Goal: Task Accomplishment & Management: Complete application form

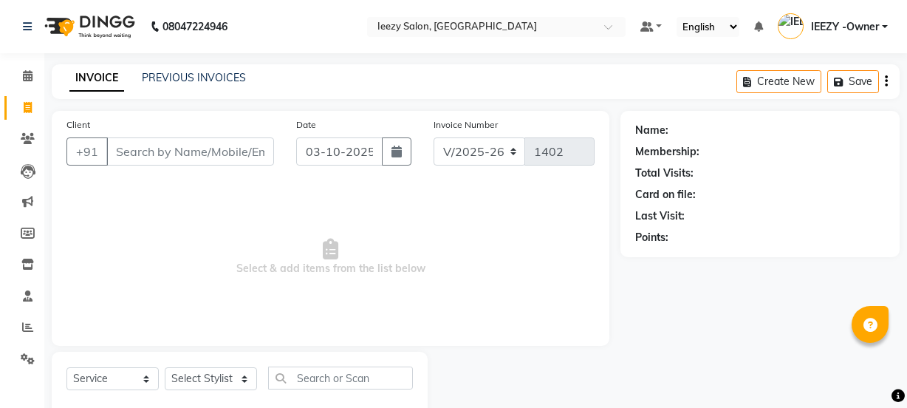
select select "5982"
select select "service"
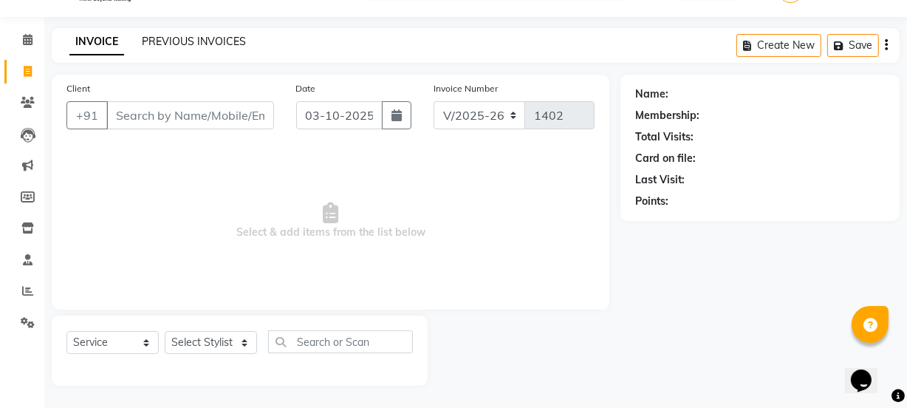
click at [182, 38] on link "PREVIOUS INVOICES" at bounding box center [194, 41] width 104 height 13
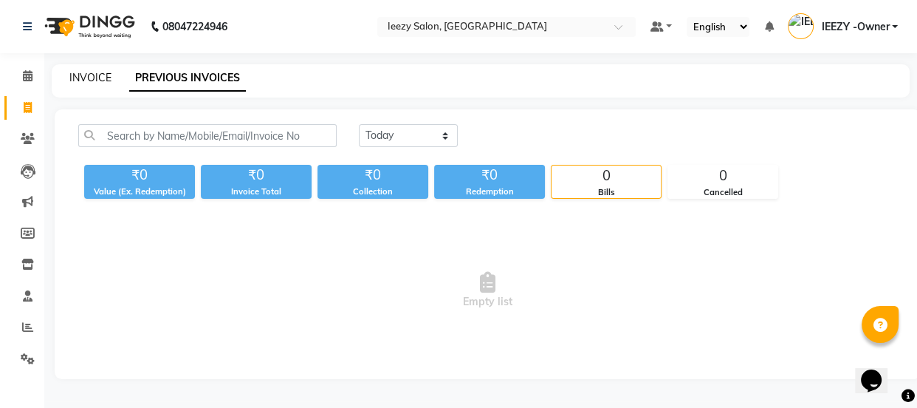
click at [78, 76] on link "INVOICE" at bounding box center [90, 77] width 42 height 13
select select "service"
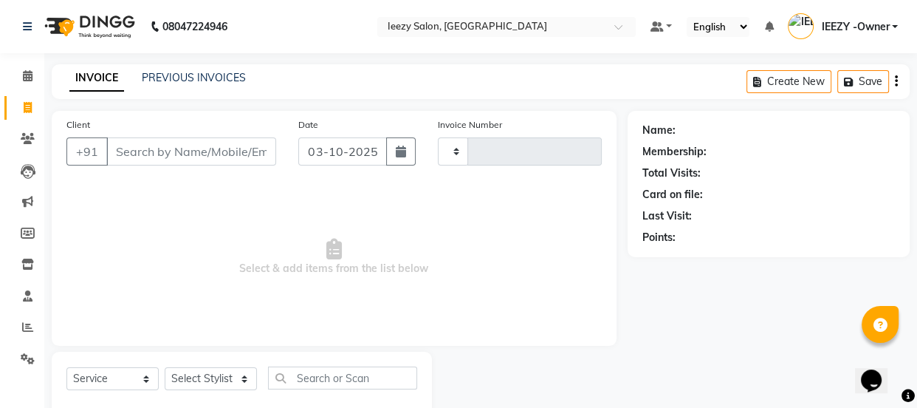
type input "1402"
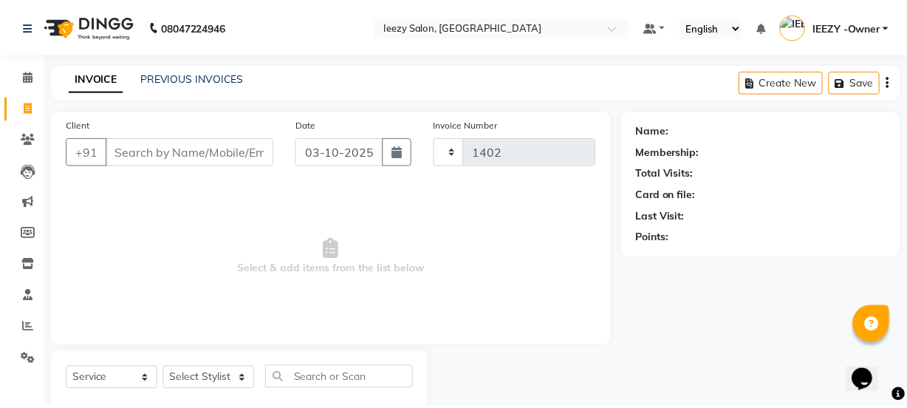
scroll to position [37, 0]
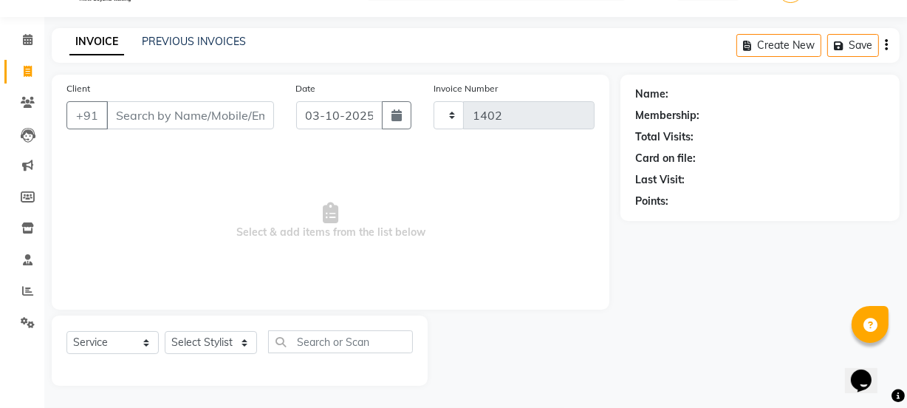
select select "5982"
click at [131, 111] on input "Client" at bounding box center [190, 115] width 168 height 28
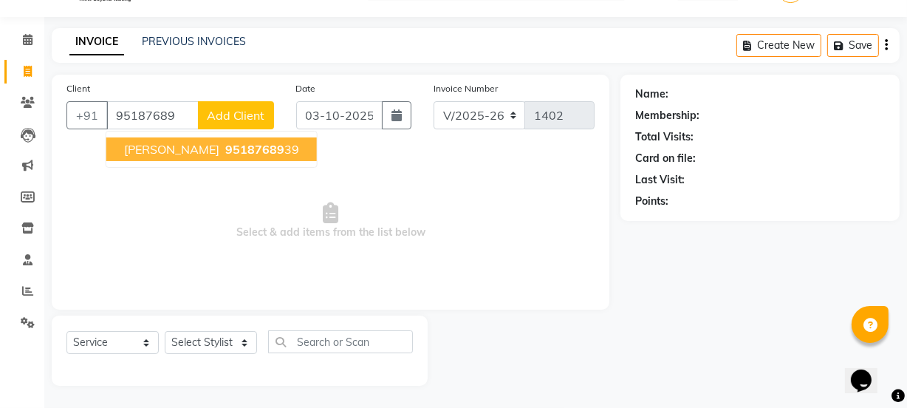
click at [222, 153] on ngb-highlight "95187689 39" at bounding box center [260, 149] width 77 height 15
type input "9518768939"
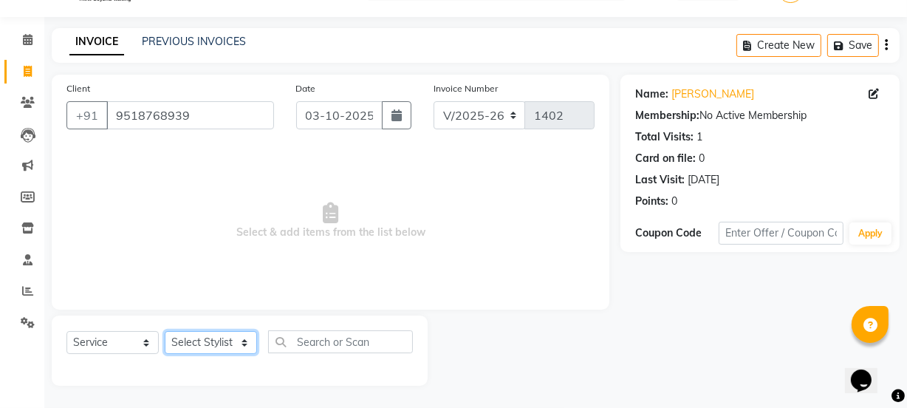
click at [245, 338] on select "Select Stylist Archana Mgr IEEZY -Owner [PERSON_NAME] Ms [PERSON_NAME] [MEDICAL…" at bounding box center [211, 342] width 92 height 23
select select "88068"
click at [165, 331] on select "Select Stylist Archana Mgr IEEZY -Owner [PERSON_NAME] Ms [PERSON_NAME] [MEDICAL…" at bounding box center [211, 342] width 92 height 23
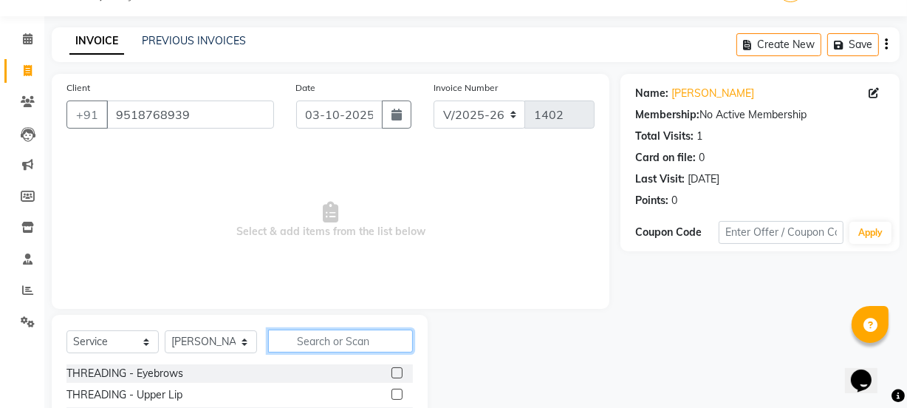
click at [317, 342] on input "text" at bounding box center [340, 340] width 145 height 23
click at [392, 369] on label at bounding box center [397, 372] width 11 height 11
click at [392, 369] on input "checkbox" at bounding box center [397, 374] width 10 height 10
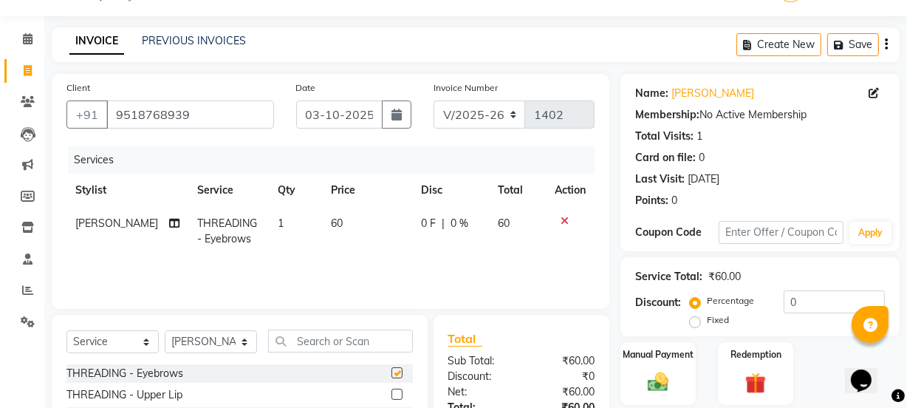
checkbox input "false"
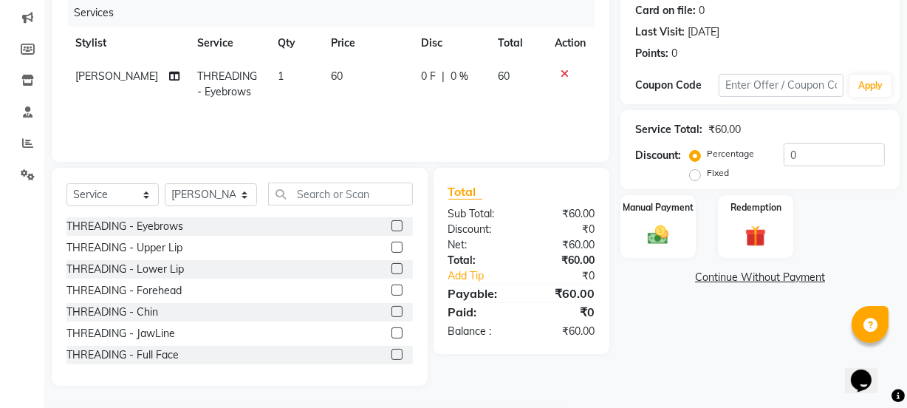
scroll to position [185, 0]
click at [392, 286] on label at bounding box center [397, 289] width 11 height 11
click at [392, 286] on input "checkbox" at bounding box center [397, 291] width 10 height 10
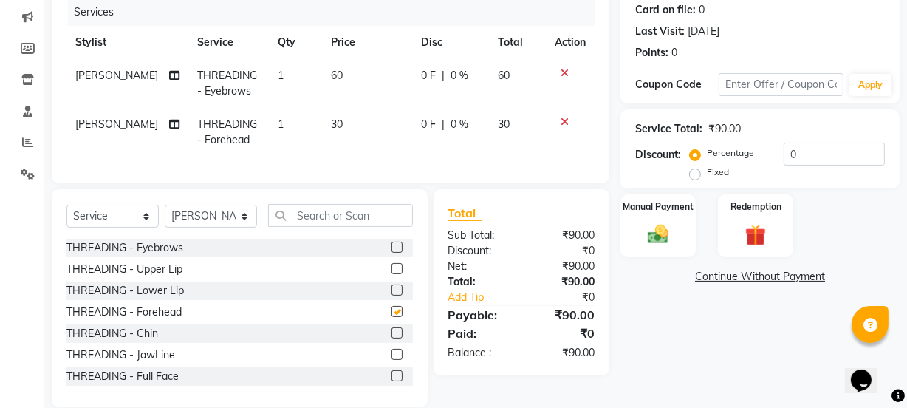
checkbox input "false"
click at [343, 227] on input "text" at bounding box center [340, 215] width 145 height 23
click at [346, 227] on input "text" at bounding box center [340, 215] width 145 height 23
click at [295, 222] on input "text" at bounding box center [340, 215] width 145 height 23
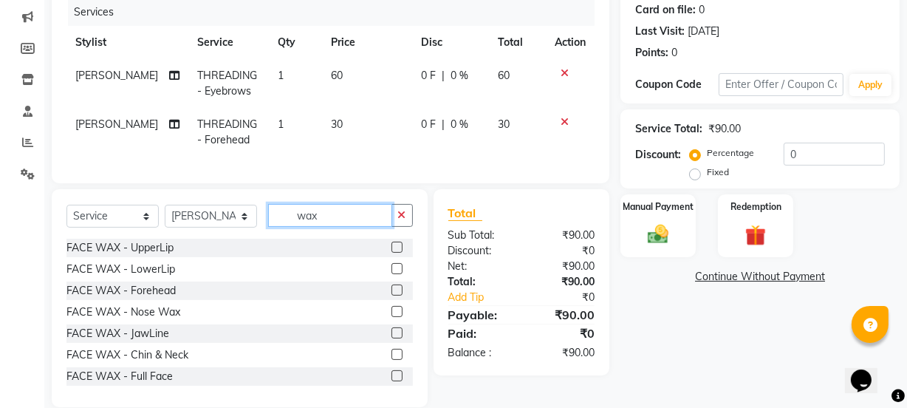
click at [361, 227] on input "wax" at bounding box center [330, 215] width 124 height 23
type input "wax"
click at [392, 253] on label at bounding box center [397, 247] width 11 height 11
click at [392, 253] on input "checkbox" at bounding box center [397, 248] width 10 height 10
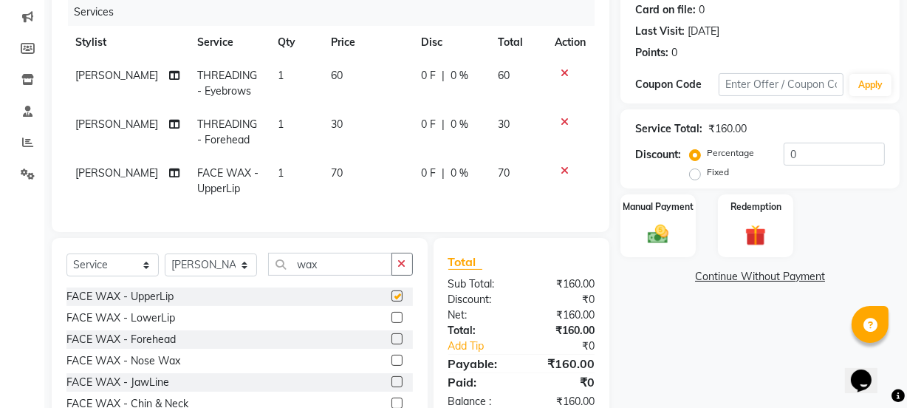
checkbox input "false"
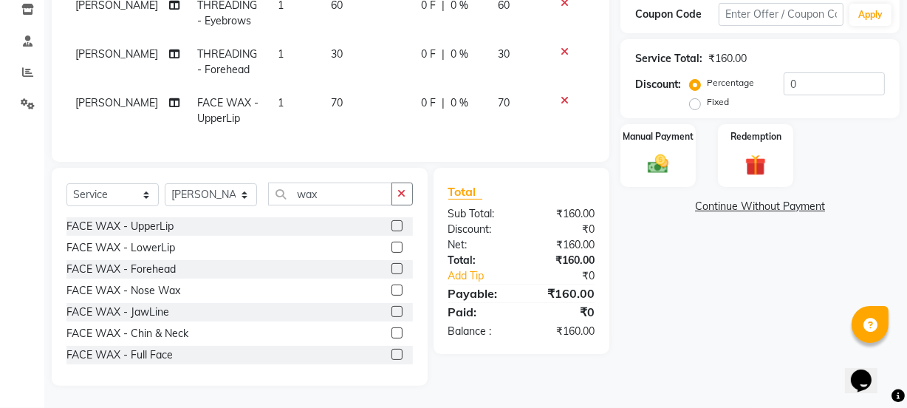
scroll to position [265, 0]
click at [392, 290] on label at bounding box center [397, 289] width 11 height 11
click at [392, 290] on input "checkbox" at bounding box center [397, 291] width 10 height 10
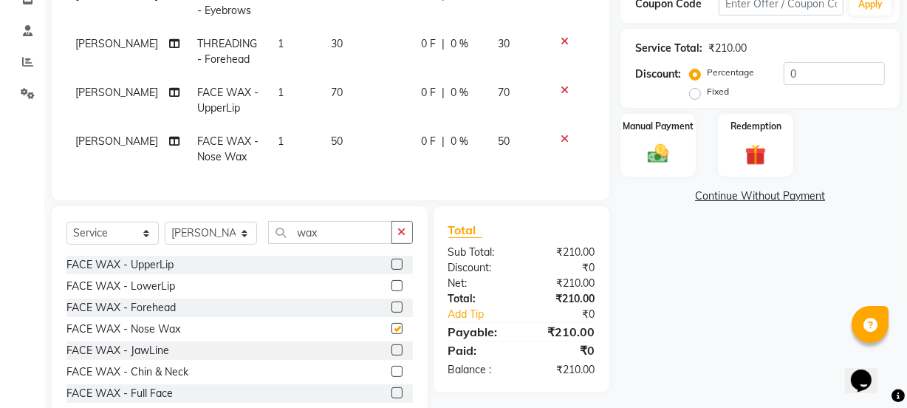
checkbox input "false"
click at [392, 377] on label at bounding box center [397, 371] width 11 height 11
click at [392, 377] on input "checkbox" at bounding box center [397, 372] width 10 height 10
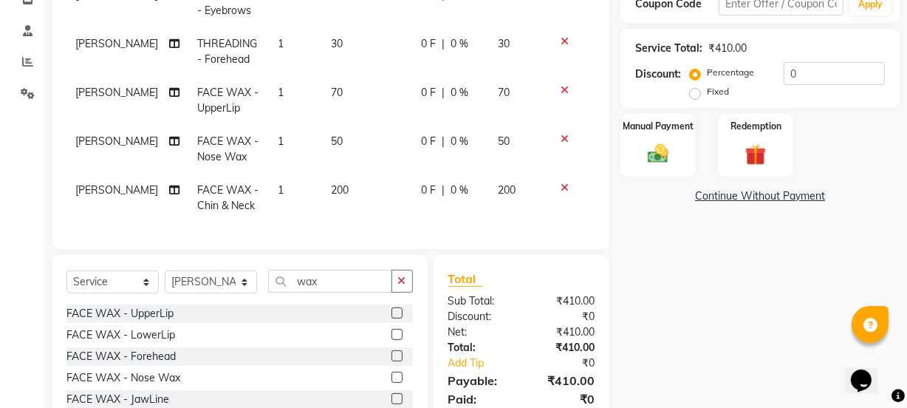
checkbox input "false"
click at [335, 188] on span "200" at bounding box center [340, 189] width 18 height 13
select select "88068"
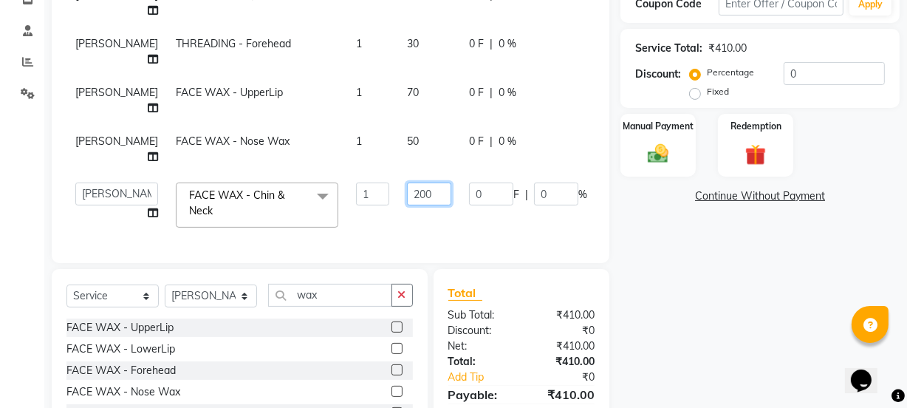
click at [407, 190] on input "200" at bounding box center [429, 193] width 44 height 23
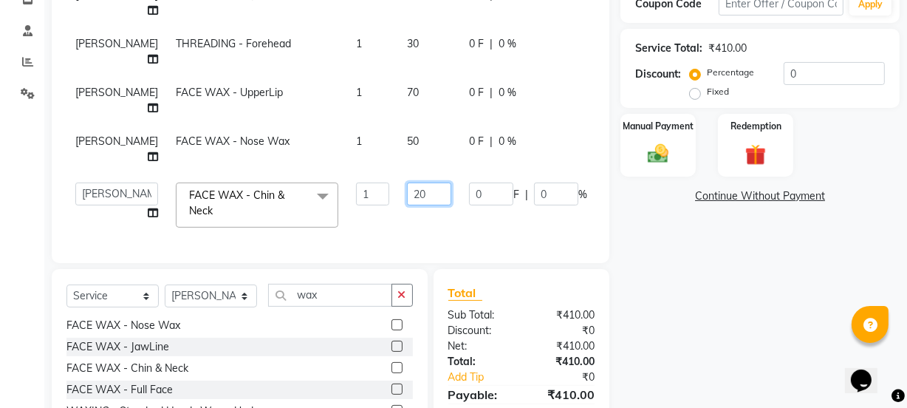
type input "2"
type input "70"
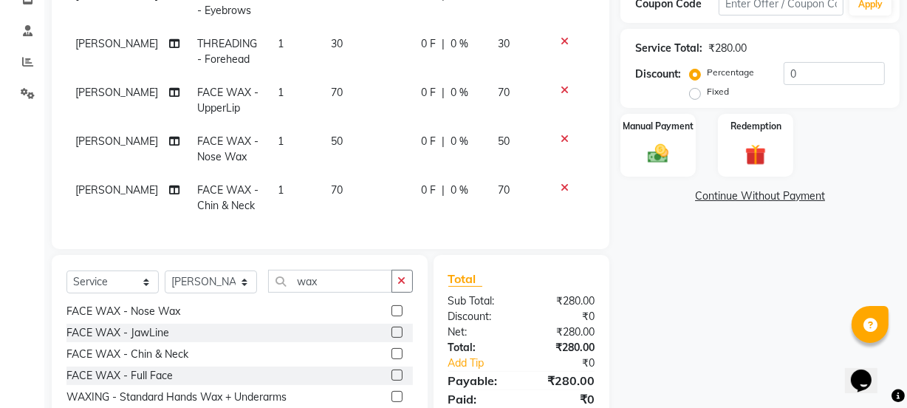
click at [369, 234] on div "Services Stylist Service Qty Price Disc Total Action [PERSON_NAME] THREADING - …" at bounding box center [330, 76] width 528 height 316
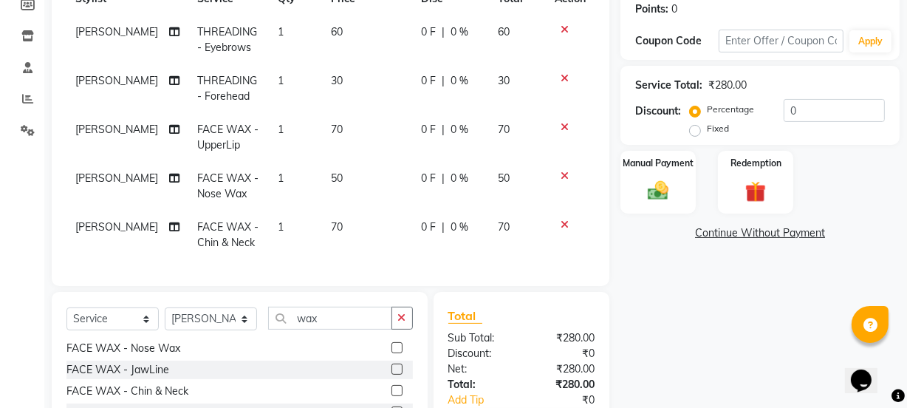
scroll to position [198, 0]
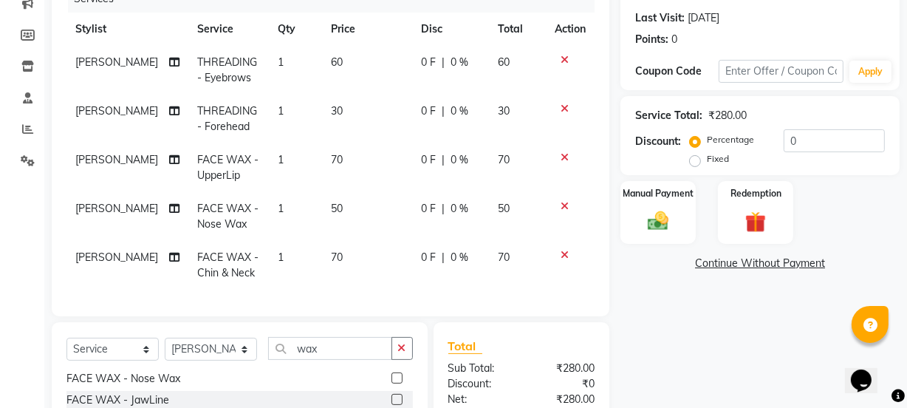
click at [566, 59] on icon at bounding box center [565, 60] width 8 height 10
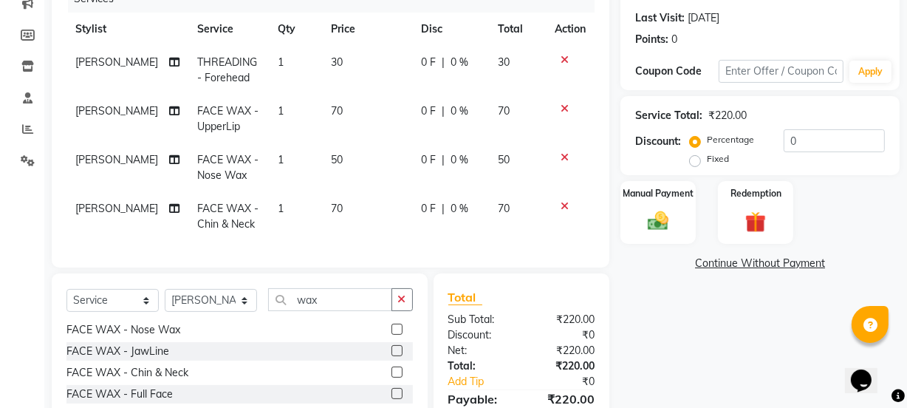
click at [564, 155] on icon at bounding box center [565, 157] width 8 height 10
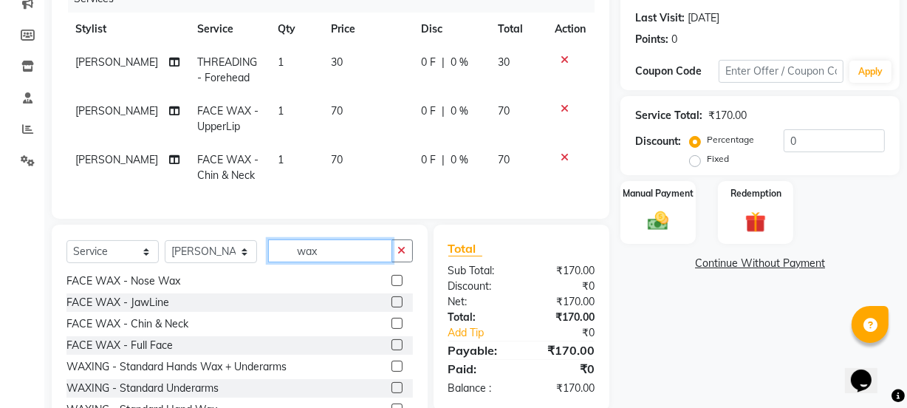
click at [376, 262] on input "wax" at bounding box center [330, 250] width 124 height 23
type input "w"
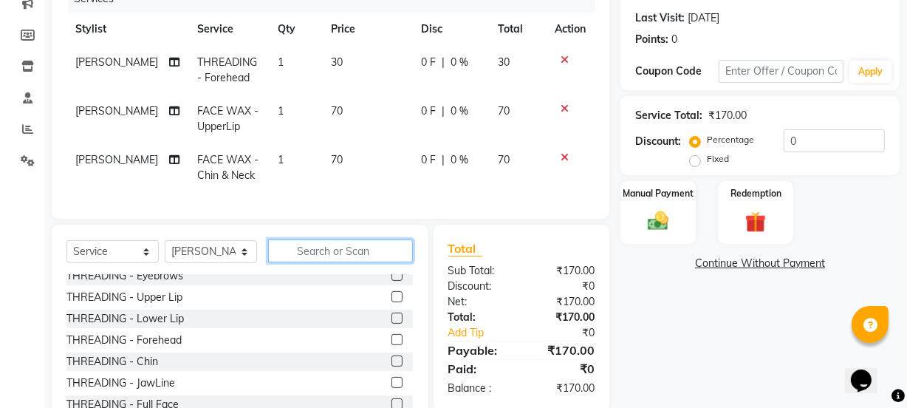
scroll to position [0, 0]
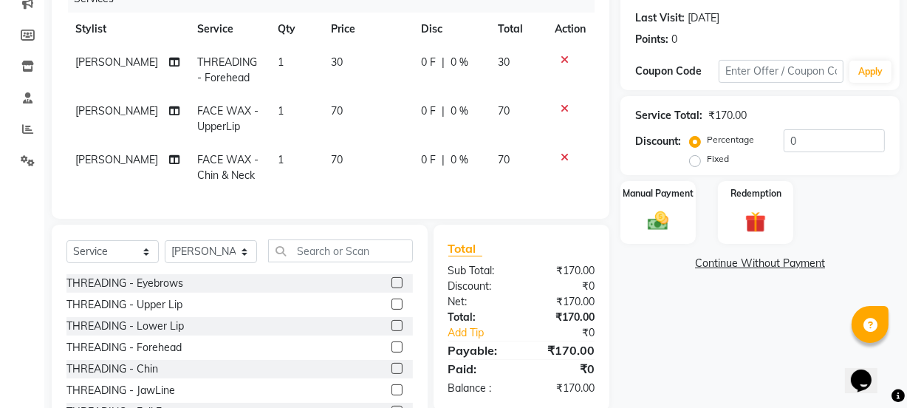
click at [392, 288] on label at bounding box center [397, 282] width 11 height 11
click at [392, 288] on input "checkbox" at bounding box center [397, 283] width 10 height 10
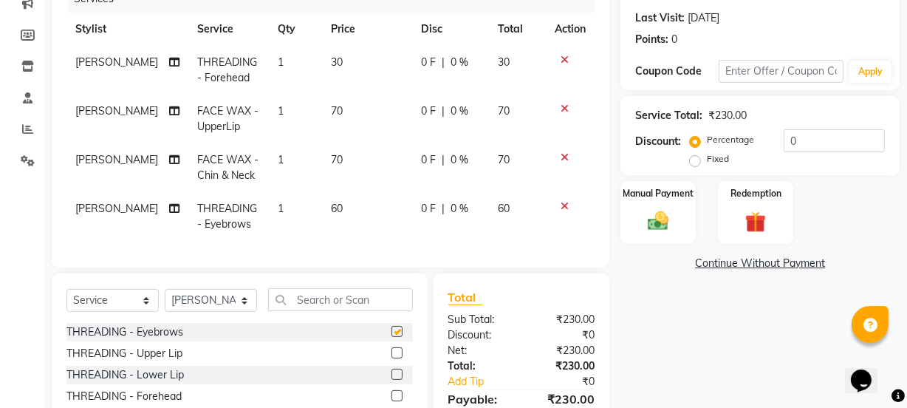
checkbox input "false"
click at [671, 230] on img at bounding box center [657, 220] width 35 height 25
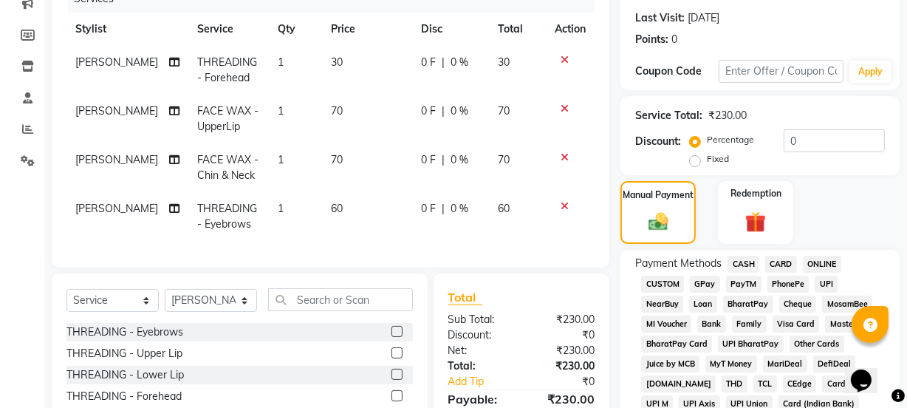
click at [710, 281] on span "GPay" at bounding box center [705, 284] width 30 height 17
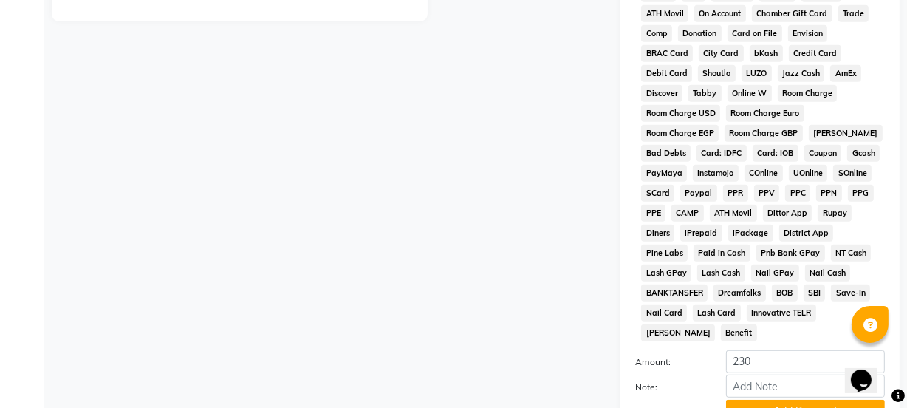
scroll to position [776, 0]
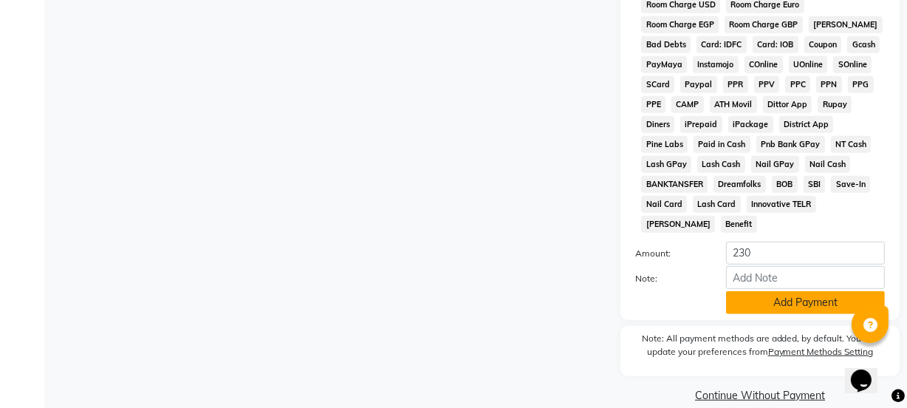
click at [739, 291] on button "Add Payment" at bounding box center [805, 302] width 159 height 23
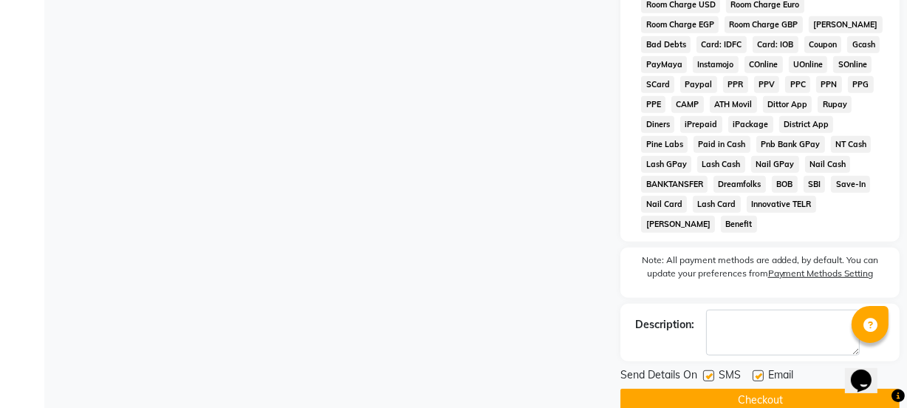
click at [711, 370] on label at bounding box center [708, 375] width 11 height 11
click at [711, 372] on input "checkbox" at bounding box center [708, 377] width 10 height 10
checkbox input "false"
click at [755, 370] on label at bounding box center [758, 375] width 11 height 11
click at [755, 372] on input "checkbox" at bounding box center [758, 377] width 10 height 10
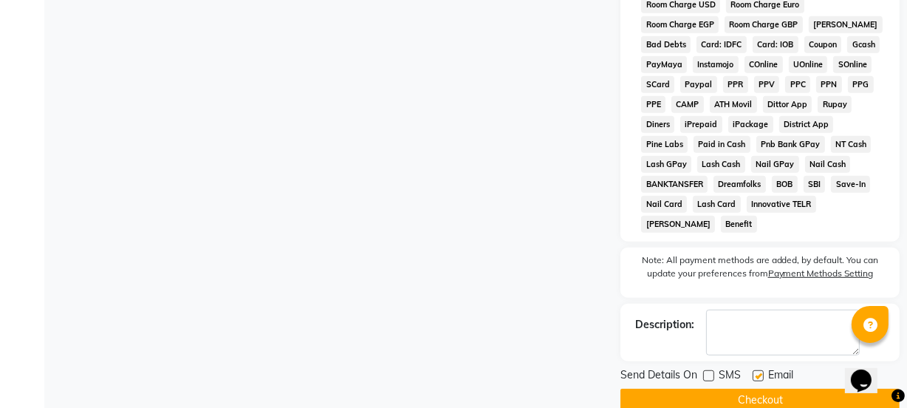
checkbox input "false"
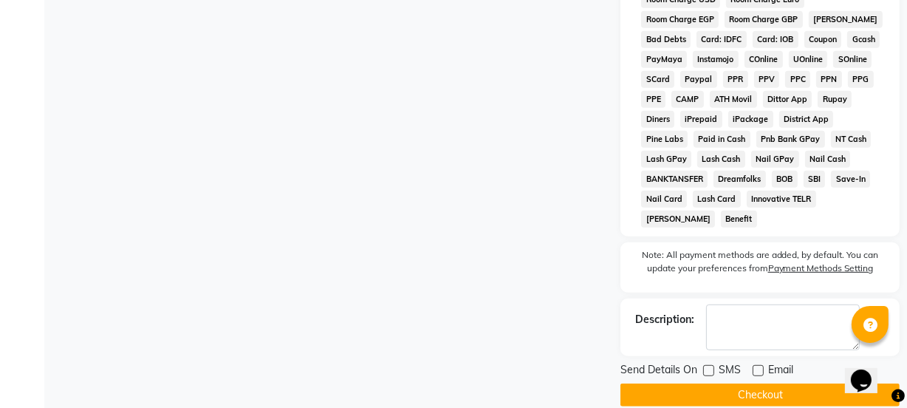
click at [731, 383] on button "Checkout" at bounding box center [760, 394] width 279 height 23
click at [731, 383] on div "Checkout" at bounding box center [760, 394] width 279 height 23
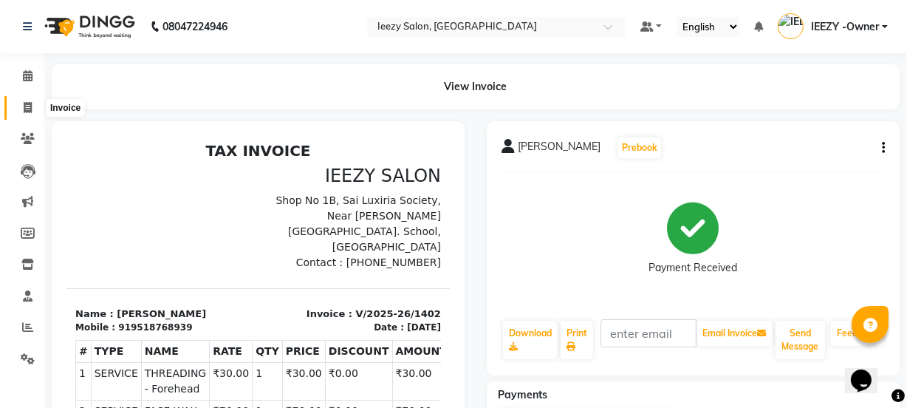
click at [33, 108] on span at bounding box center [28, 108] width 26 height 17
select select "5982"
select select "service"
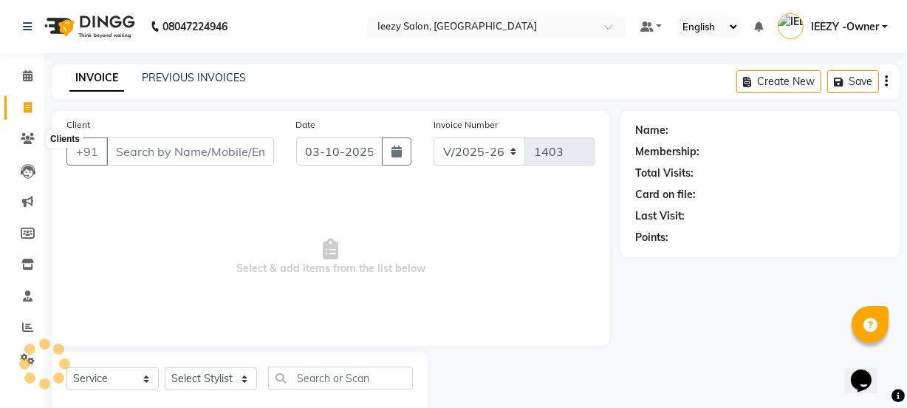
scroll to position [37, 0]
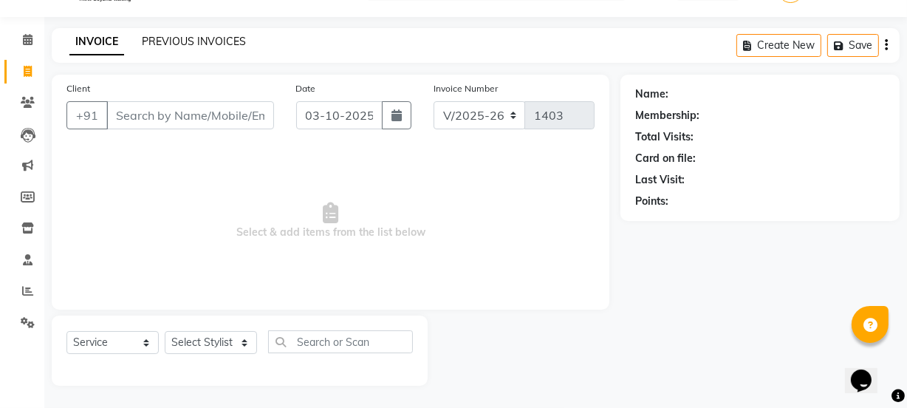
click at [185, 40] on link "PREVIOUS INVOICES" at bounding box center [194, 41] width 104 height 13
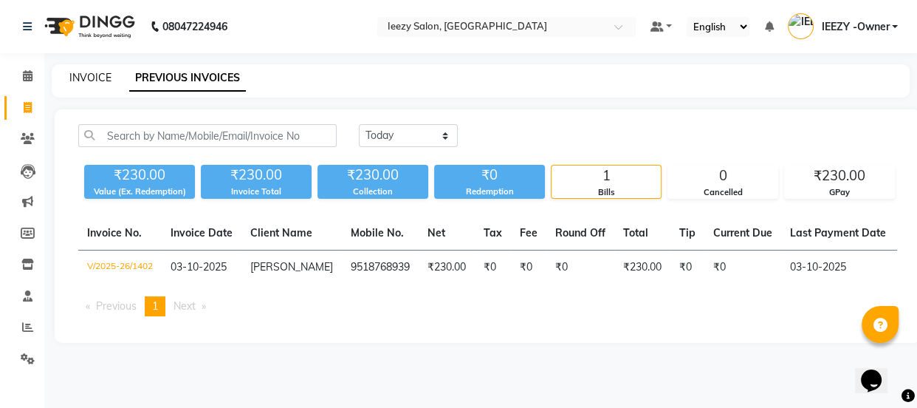
click at [103, 80] on link "INVOICE" at bounding box center [90, 77] width 42 height 13
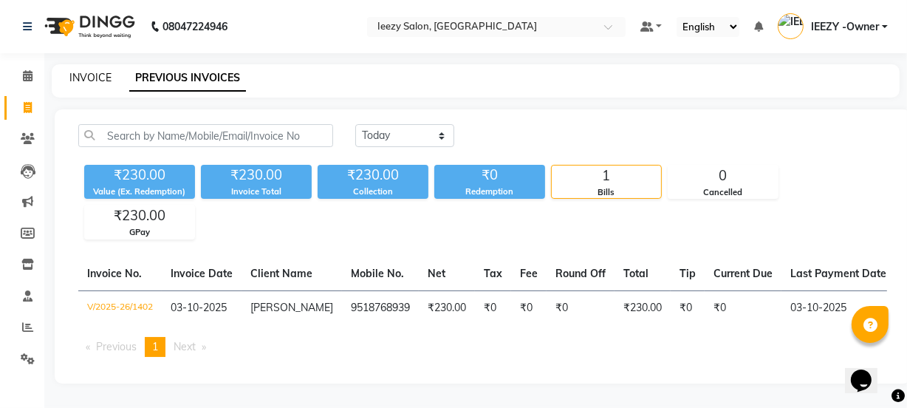
select select "5982"
select select "service"
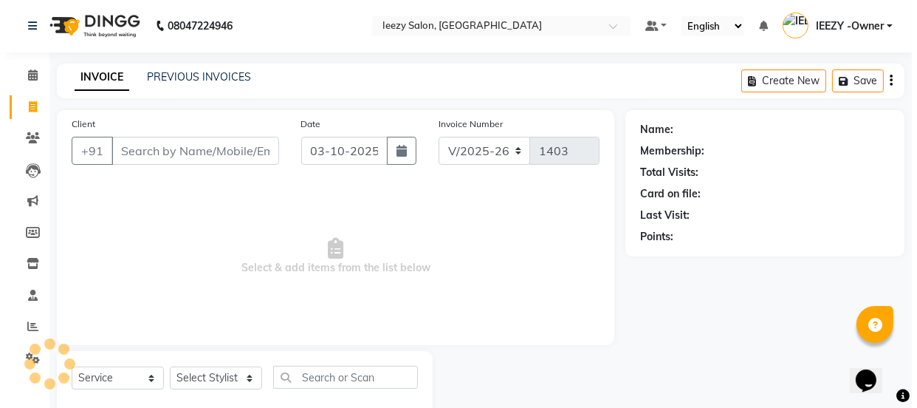
scroll to position [37, 0]
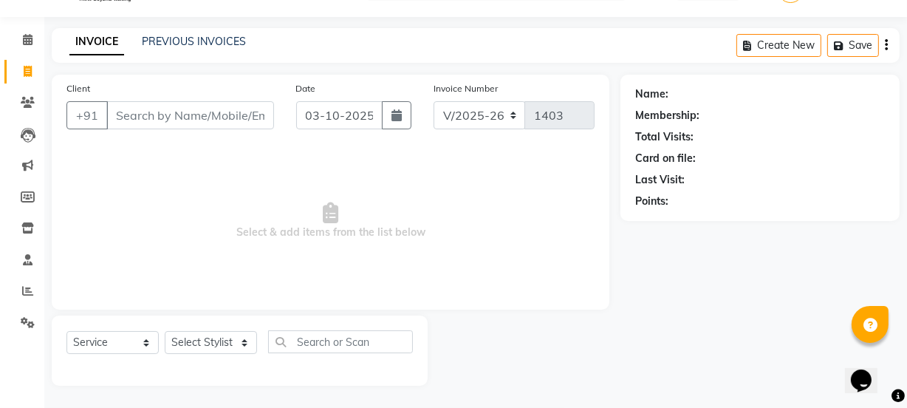
click at [132, 109] on input "Client" at bounding box center [190, 115] width 168 height 28
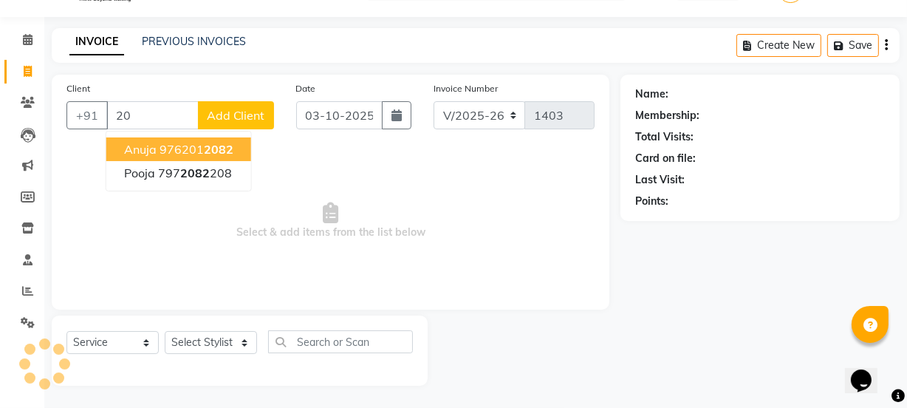
type input "2"
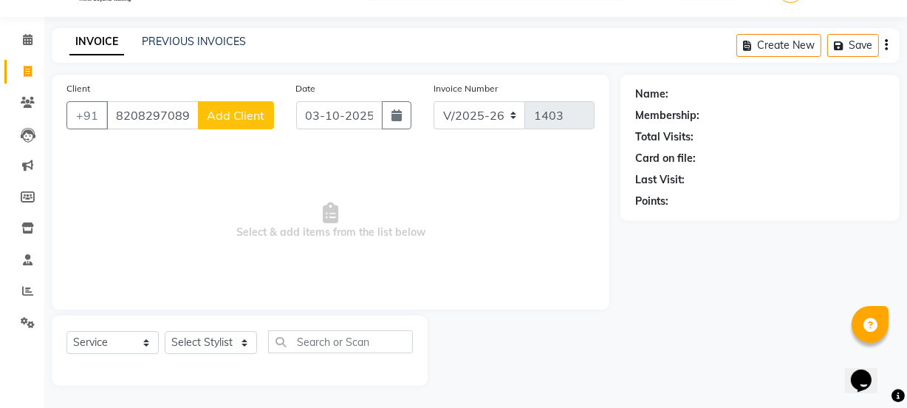
type input "8208297089"
click at [237, 122] on button "Add Client" at bounding box center [236, 115] width 76 height 28
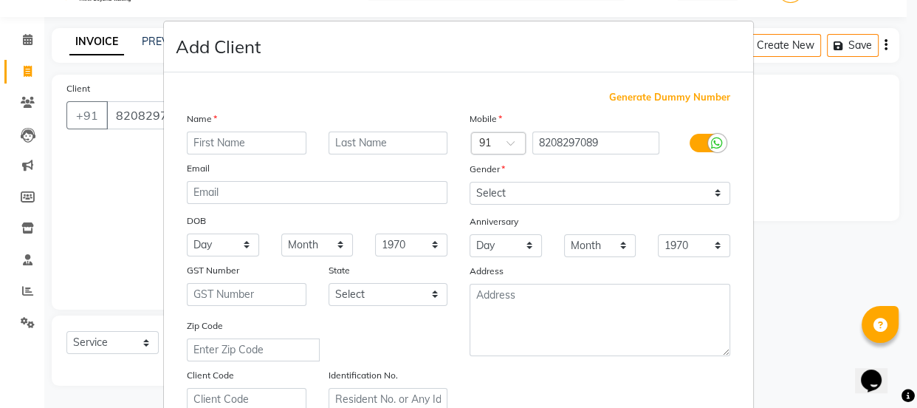
click at [256, 137] on input "text" at bounding box center [247, 142] width 120 height 23
type input "[PERSON_NAME]"
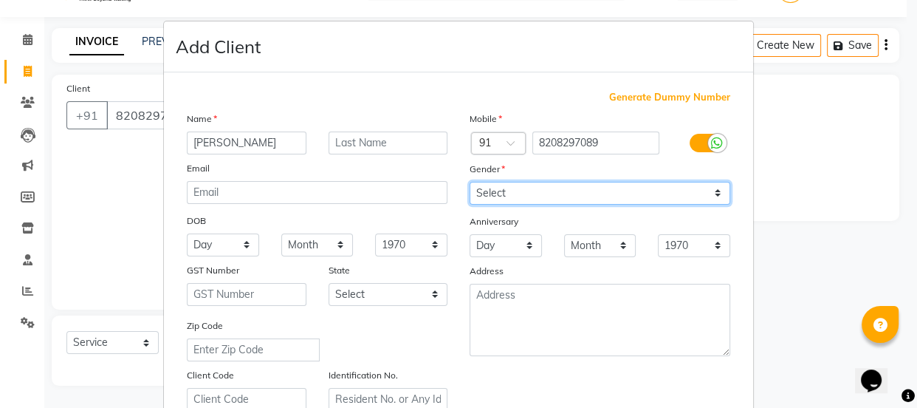
click at [716, 195] on select "Select [DEMOGRAPHIC_DATA] [DEMOGRAPHIC_DATA] Other Prefer Not To Say" at bounding box center [600, 193] width 261 height 23
select select "[DEMOGRAPHIC_DATA]"
click at [470, 182] on select "Select [DEMOGRAPHIC_DATA] [DEMOGRAPHIC_DATA] Other Prefer Not To Say" at bounding box center [600, 193] width 261 height 23
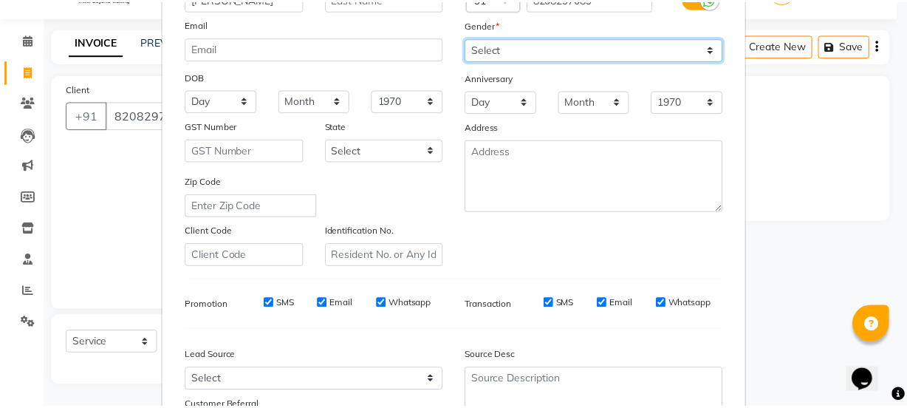
scroll to position [278, 0]
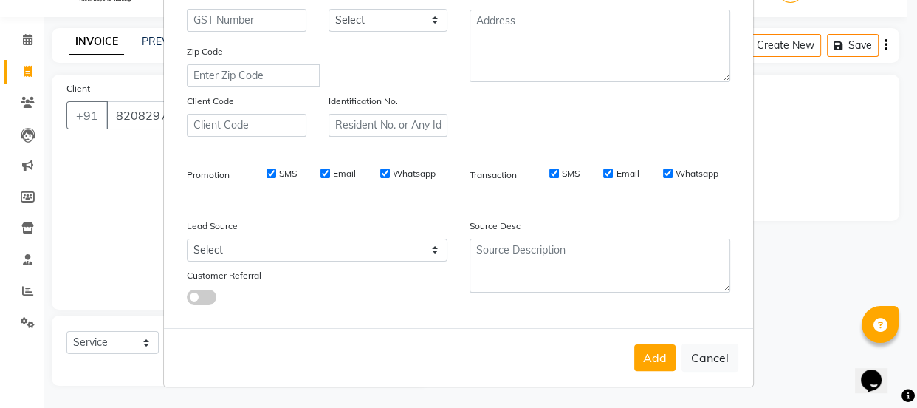
click at [267, 169] on input "SMS" at bounding box center [272, 173] width 10 height 10
checkbox input "false"
click at [321, 174] on input "Email" at bounding box center [326, 173] width 10 height 10
checkbox input "false"
click at [372, 170] on div "SMS Email Whatsapp" at bounding box center [340, 173] width 213 height 13
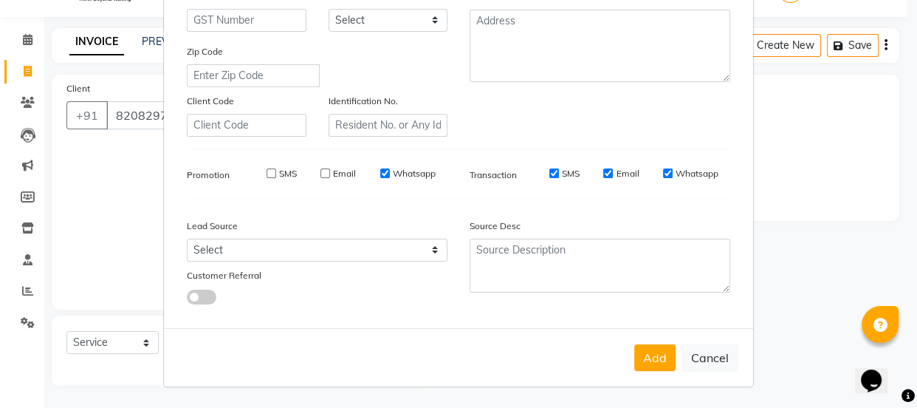
click at [380, 169] on input "Whatsapp" at bounding box center [385, 173] width 10 height 10
checkbox input "false"
click at [550, 174] on input "SMS" at bounding box center [555, 173] width 10 height 10
checkbox input "false"
click at [606, 168] on input "Email" at bounding box center [609, 173] width 10 height 10
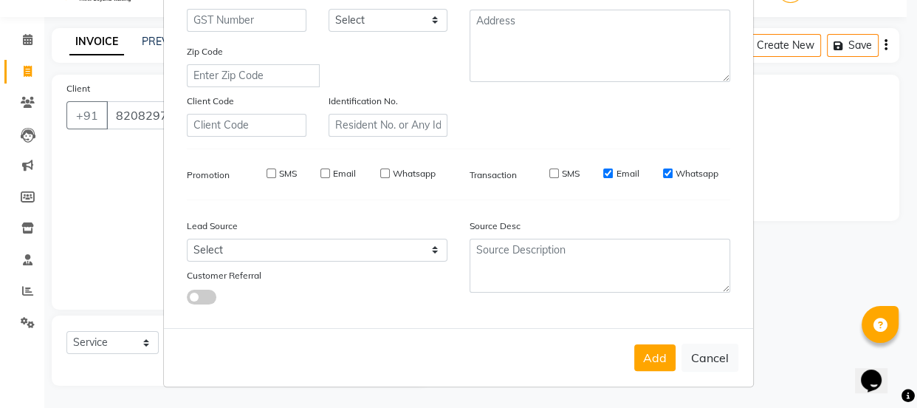
checkbox input "false"
click at [663, 168] on input "Whatsapp" at bounding box center [668, 173] width 10 height 10
checkbox input "false"
click at [643, 360] on button "Add" at bounding box center [655, 357] width 41 height 27
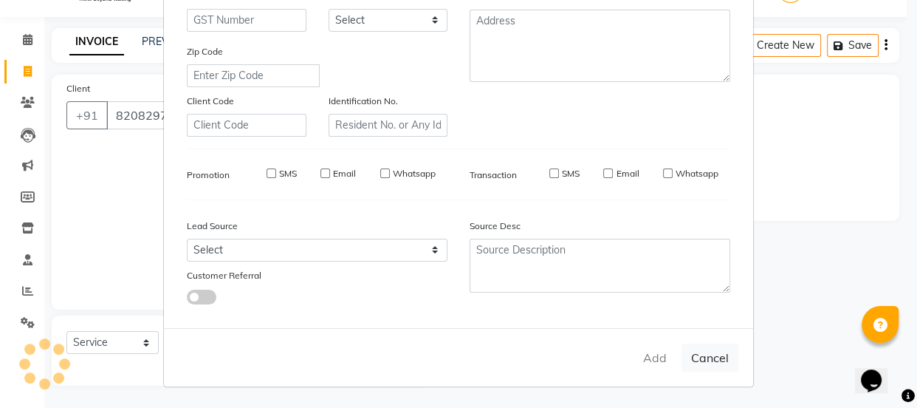
select select
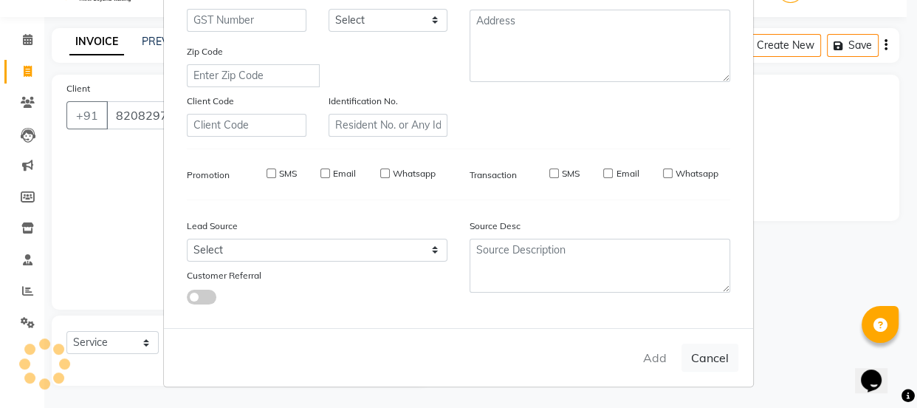
select select
checkbox input "false"
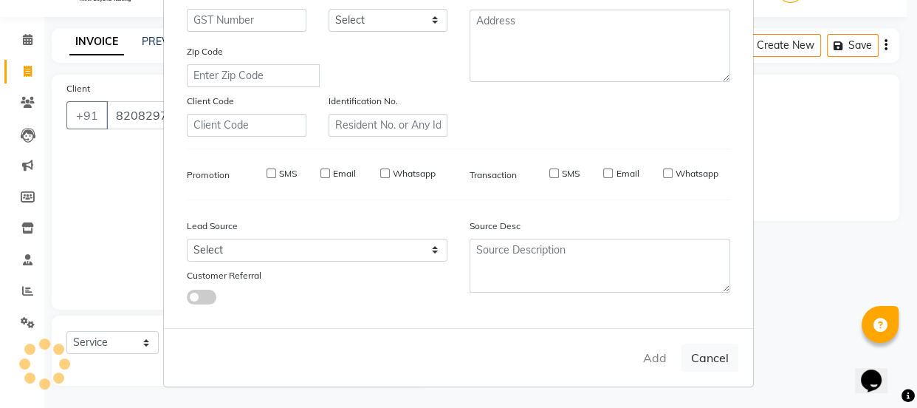
checkbox input "false"
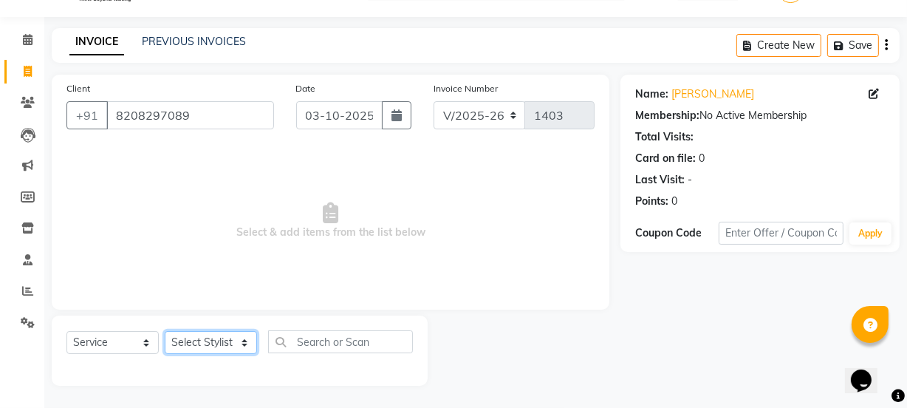
click at [249, 345] on select "Select Stylist Archana Mgr IEEZY -Owner [PERSON_NAME] Ms [PERSON_NAME] [MEDICAL…" at bounding box center [211, 342] width 92 height 23
select select "68032"
click at [165, 331] on select "Select Stylist Archana Mgr IEEZY -Owner [PERSON_NAME] Ms [PERSON_NAME] [MEDICAL…" at bounding box center [211, 342] width 92 height 23
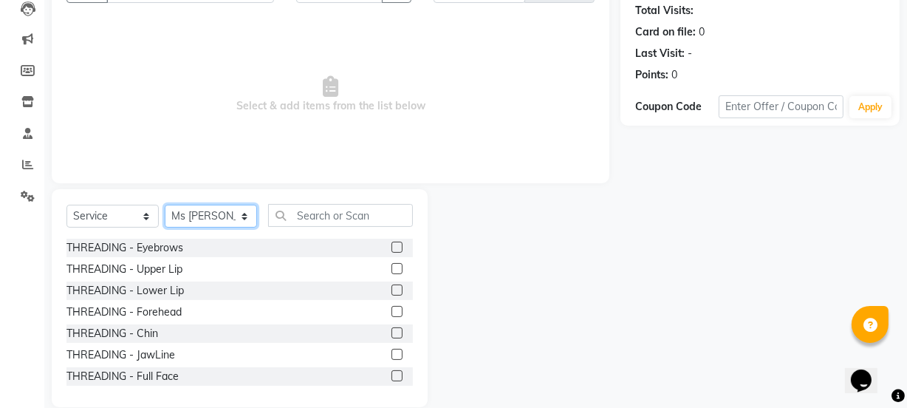
scroll to position [185, 0]
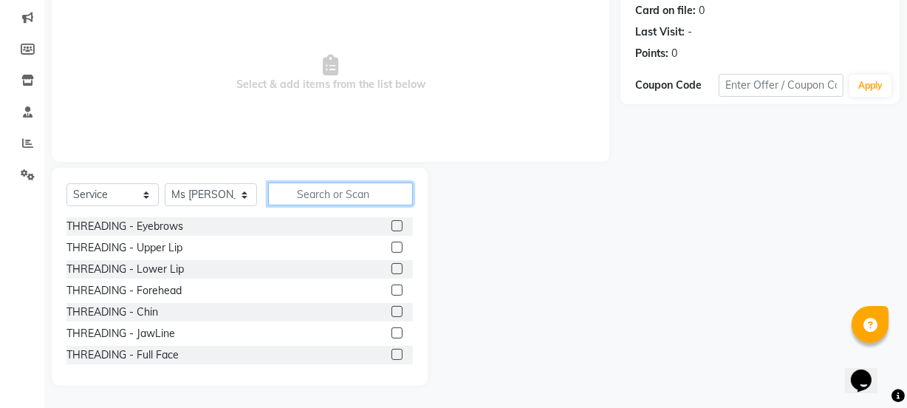
click at [326, 199] on input "text" at bounding box center [340, 193] width 145 height 23
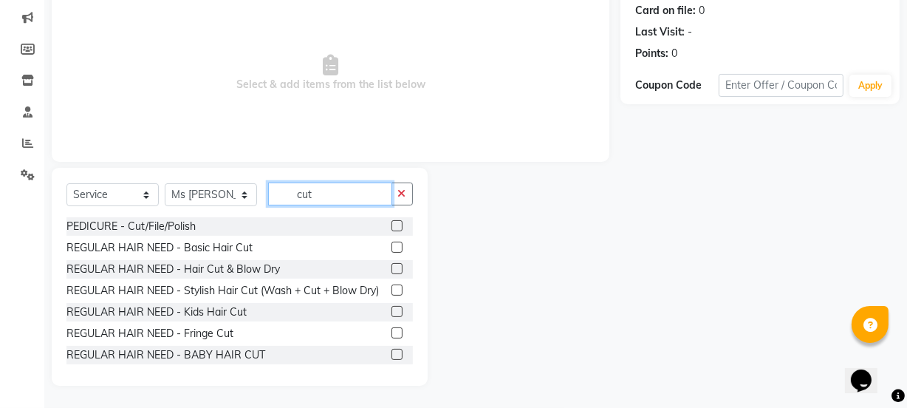
type input "cut"
click at [392, 245] on label at bounding box center [397, 247] width 11 height 11
click at [392, 245] on input "checkbox" at bounding box center [397, 248] width 10 height 10
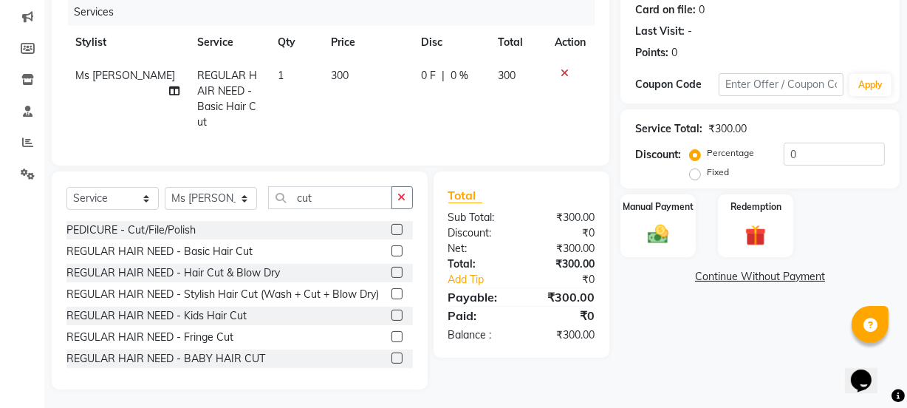
click at [392, 247] on label at bounding box center [397, 250] width 11 height 11
click at [392, 247] on input "checkbox" at bounding box center [397, 252] width 10 height 10
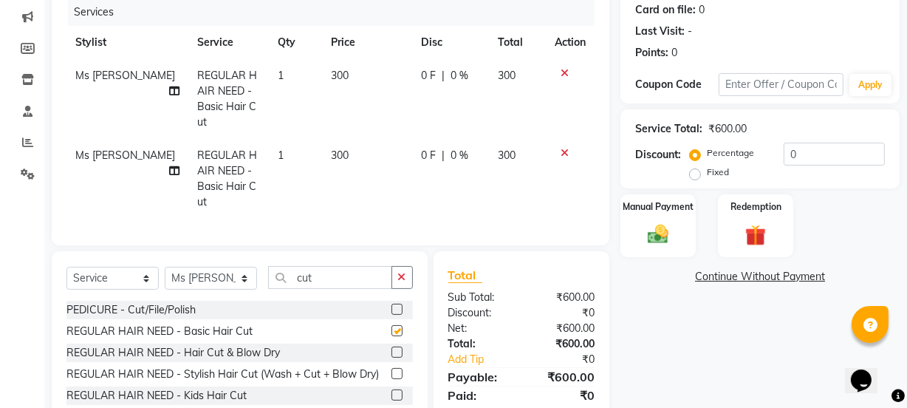
checkbox input "false"
click at [561, 148] on icon at bounding box center [565, 153] width 8 height 10
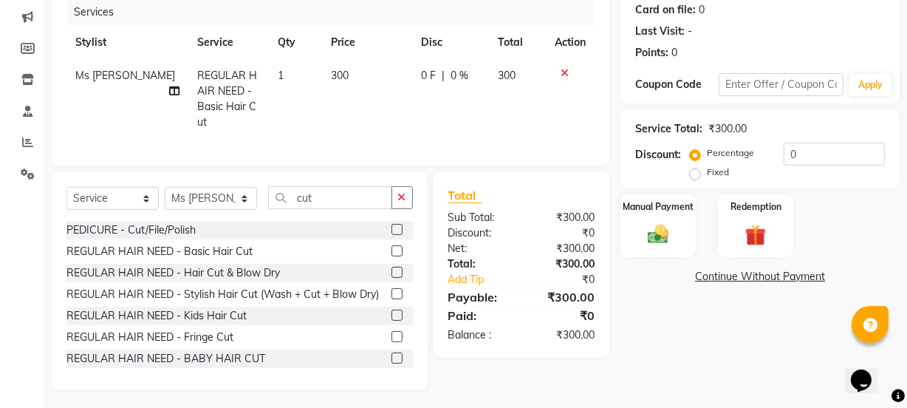
click at [392, 321] on label at bounding box center [397, 315] width 11 height 11
click at [392, 321] on input "checkbox" at bounding box center [397, 316] width 10 height 10
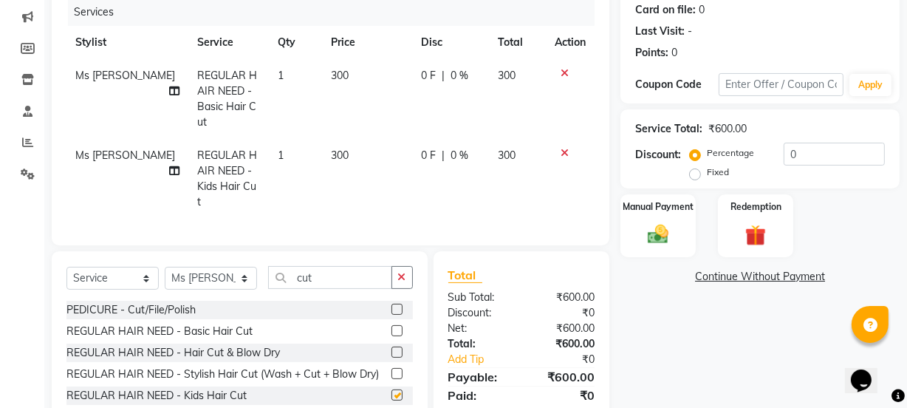
checkbox input "false"
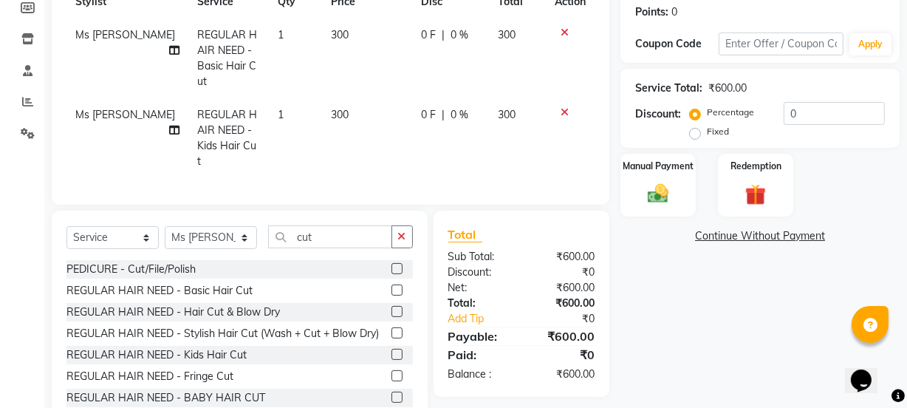
scroll to position [247, 0]
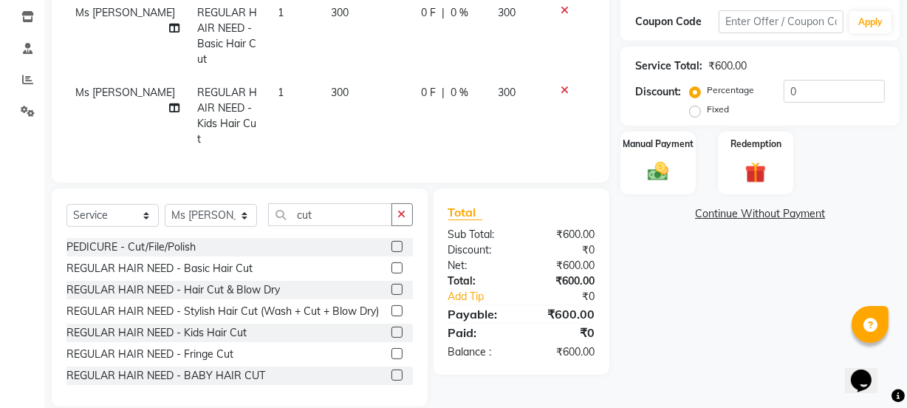
click at [564, 10] on icon at bounding box center [565, 10] width 8 height 10
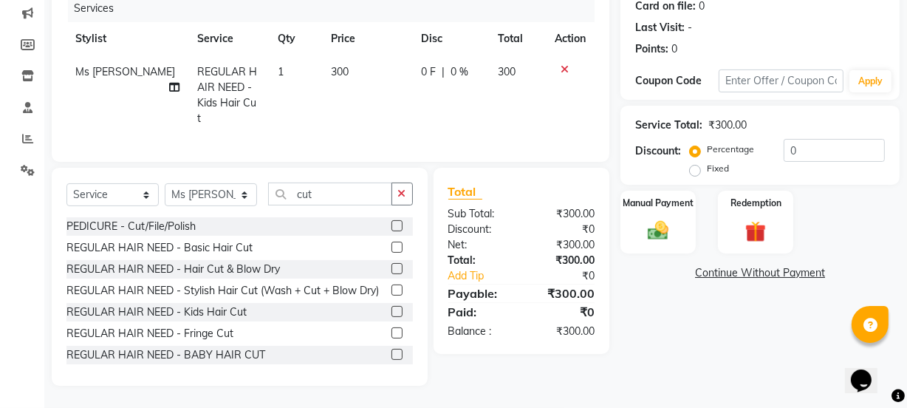
scroll to position [185, 0]
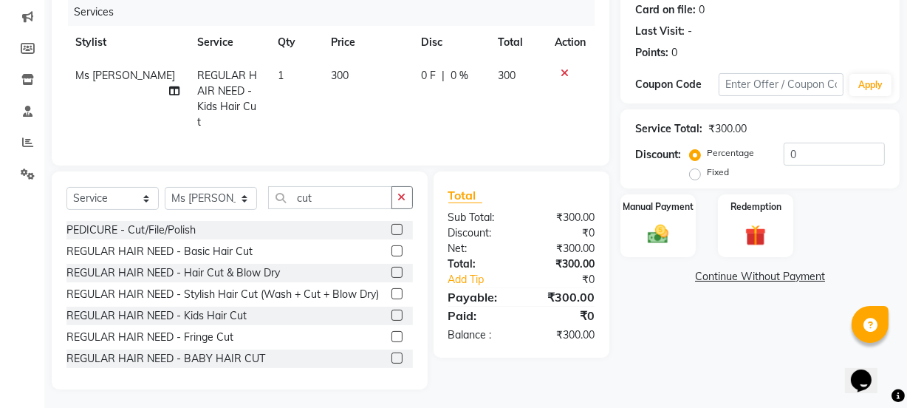
click at [339, 74] on td "300" at bounding box center [367, 99] width 91 height 80
select select "68032"
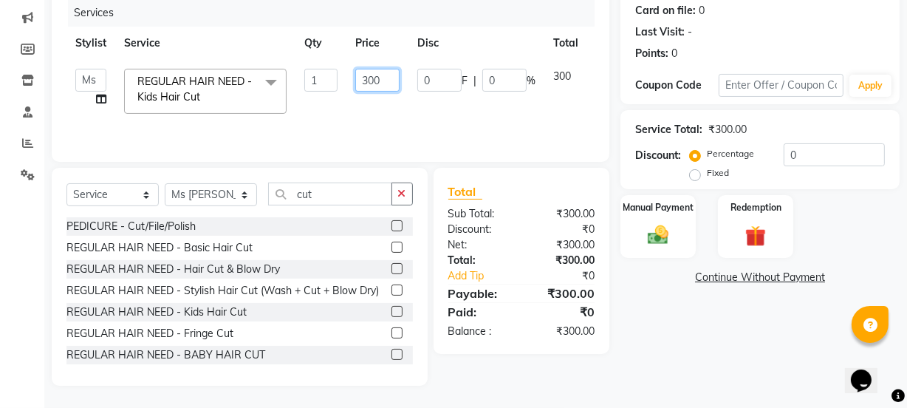
drag, startPoint x: 375, startPoint y: 78, endPoint x: 406, endPoint y: 83, distance: 32.2
click at [376, 78] on input "300" at bounding box center [377, 80] width 44 height 23
type input "250"
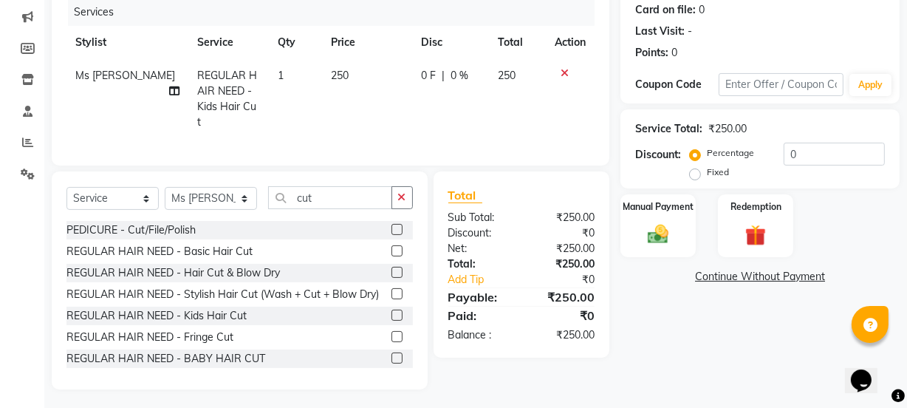
click at [565, 118] on tr "Ms [PERSON_NAME] REGULAR HAIR NEED - Kids Hair Cut 1 250 0 F | 0 % 250" at bounding box center [330, 99] width 528 height 80
click at [664, 244] on img at bounding box center [657, 234] width 35 height 25
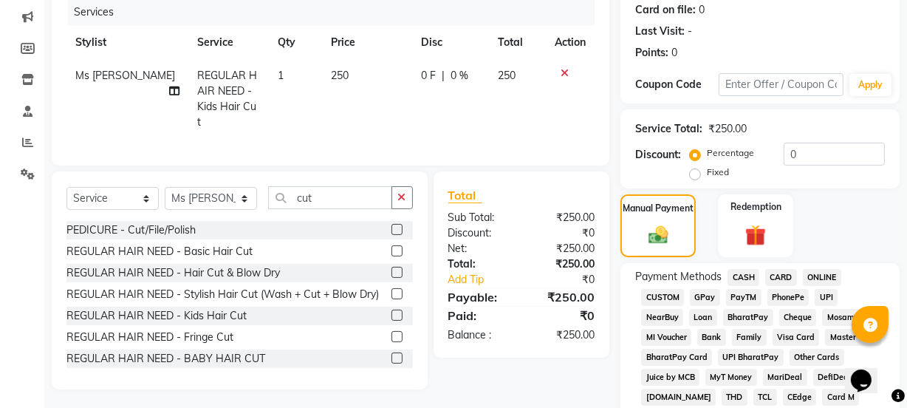
click at [705, 296] on span "GPay" at bounding box center [705, 297] width 30 height 17
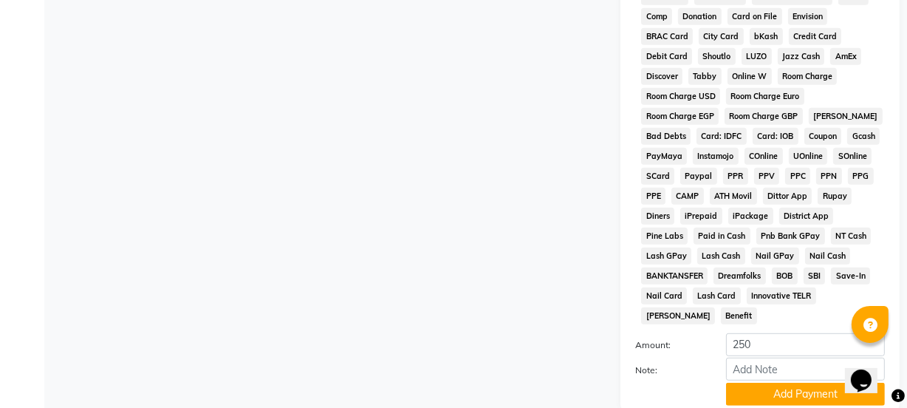
scroll to position [776, 0]
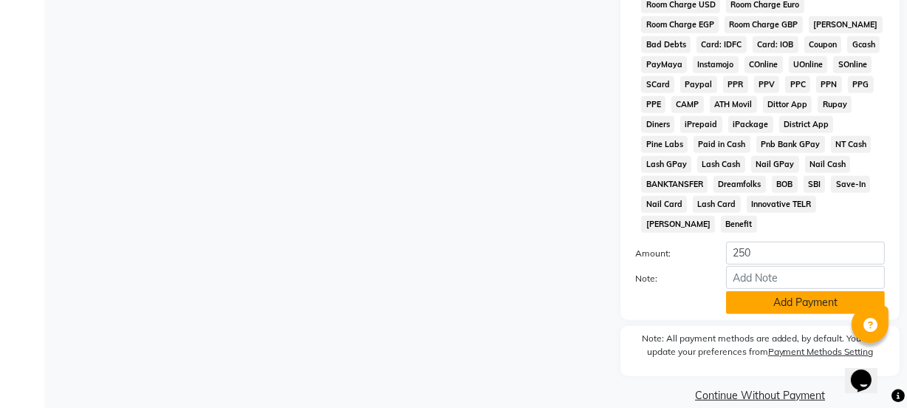
click at [782, 291] on button "Add Payment" at bounding box center [805, 302] width 159 height 23
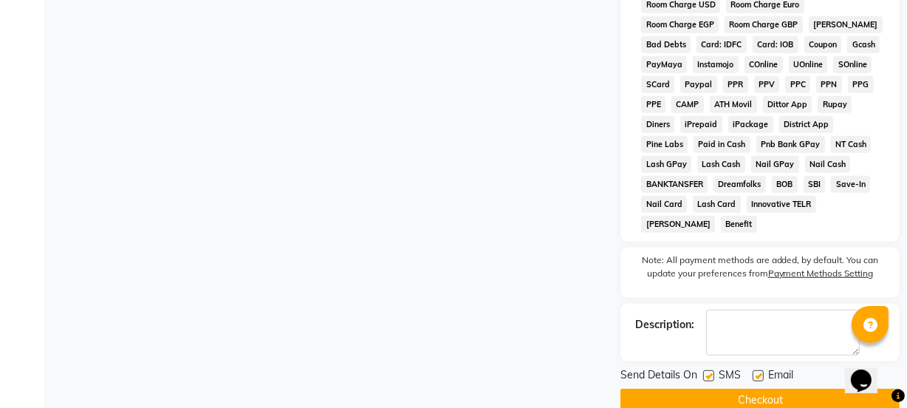
click at [703, 370] on label at bounding box center [708, 375] width 11 height 11
click at [703, 372] on input "checkbox" at bounding box center [708, 377] width 10 height 10
checkbox input "false"
click at [759, 370] on label at bounding box center [758, 375] width 11 height 11
click at [759, 372] on input "checkbox" at bounding box center [758, 377] width 10 height 10
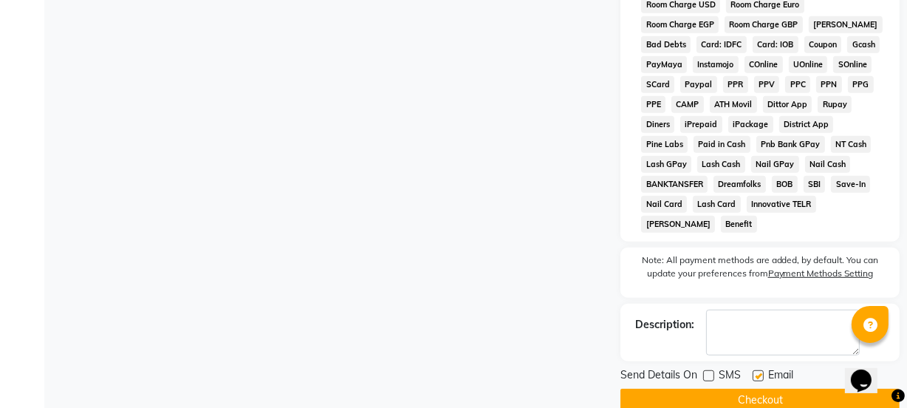
checkbox input "false"
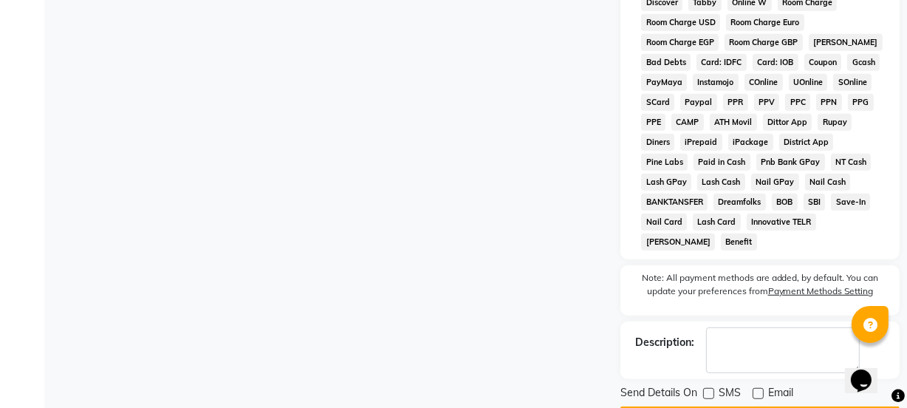
scroll to position [782, 0]
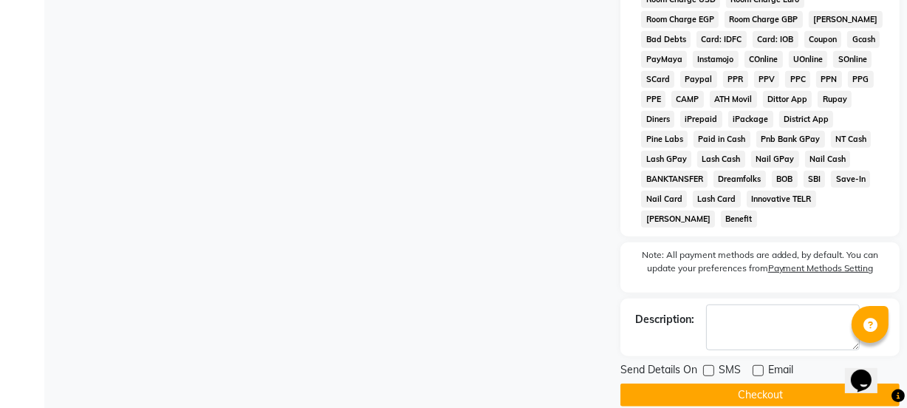
click at [751, 383] on button "Checkout" at bounding box center [760, 394] width 279 height 23
click at [751, 383] on div "Checkout" at bounding box center [760, 394] width 279 height 23
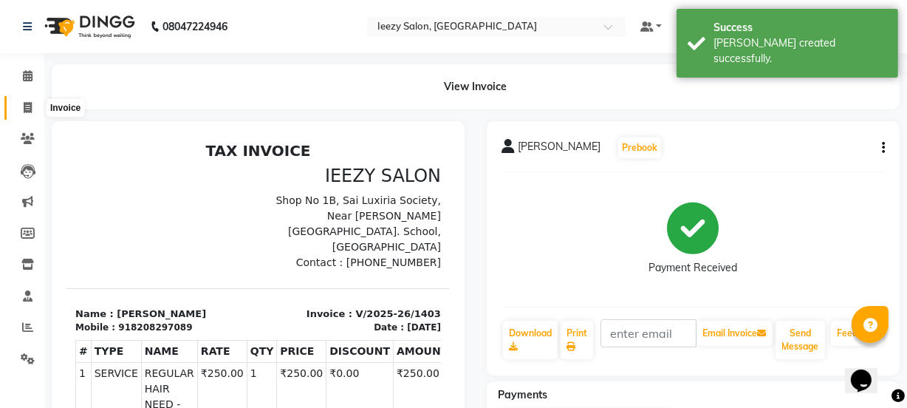
click at [26, 109] on icon at bounding box center [28, 107] width 8 height 11
select select "5982"
select select "service"
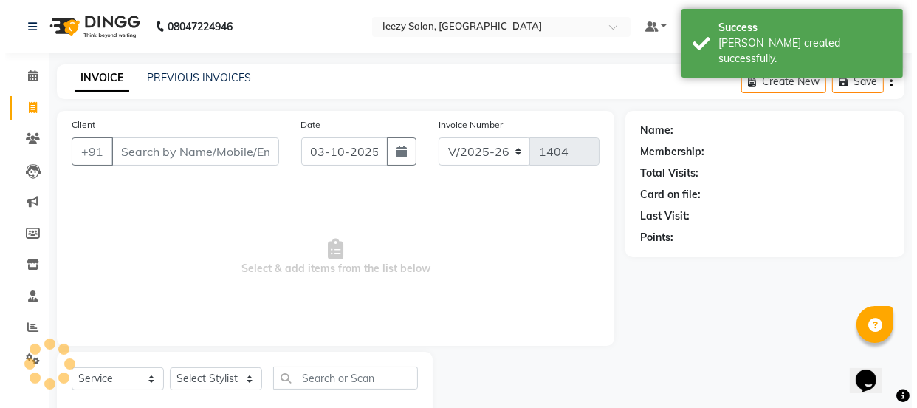
scroll to position [37, 0]
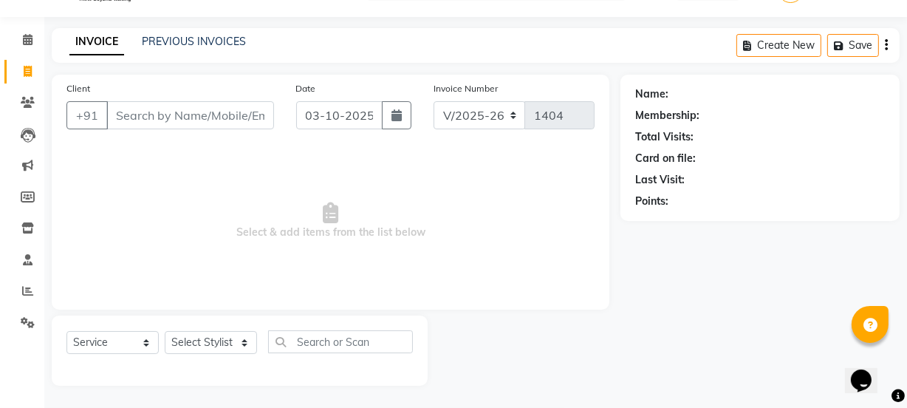
click at [170, 117] on input "Client" at bounding box center [190, 115] width 168 height 28
type input "7410155411"
click at [222, 121] on span "Add Client" at bounding box center [236, 115] width 58 height 15
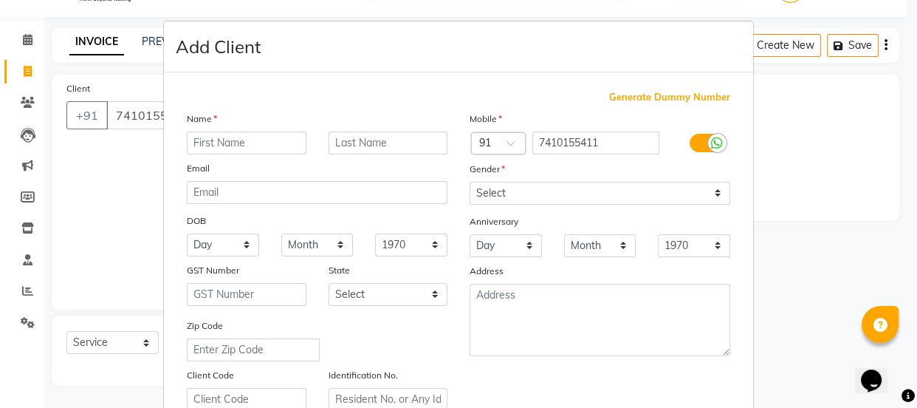
click at [225, 137] on input "text" at bounding box center [247, 142] width 120 height 23
type input "Sangeta"
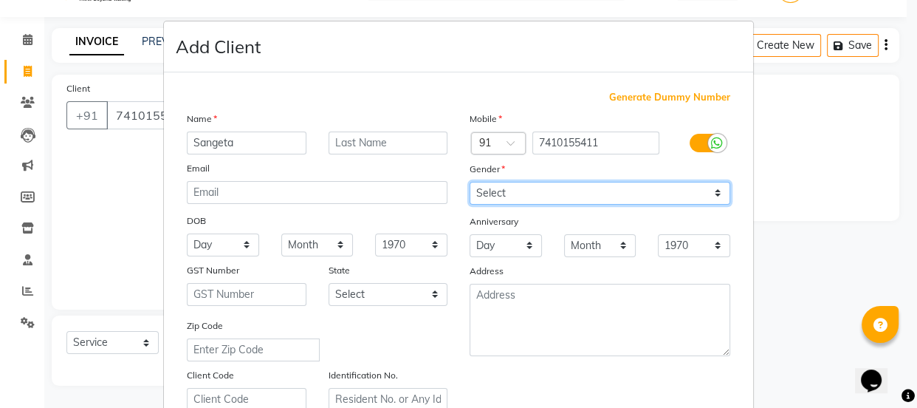
click at [714, 196] on select "Select [DEMOGRAPHIC_DATA] [DEMOGRAPHIC_DATA] Other Prefer Not To Say" at bounding box center [600, 193] width 261 height 23
select select "[DEMOGRAPHIC_DATA]"
click at [470, 182] on select "Select [DEMOGRAPHIC_DATA] [DEMOGRAPHIC_DATA] Other Prefer Not To Say" at bounding box center [600, 193] width 261 height 23
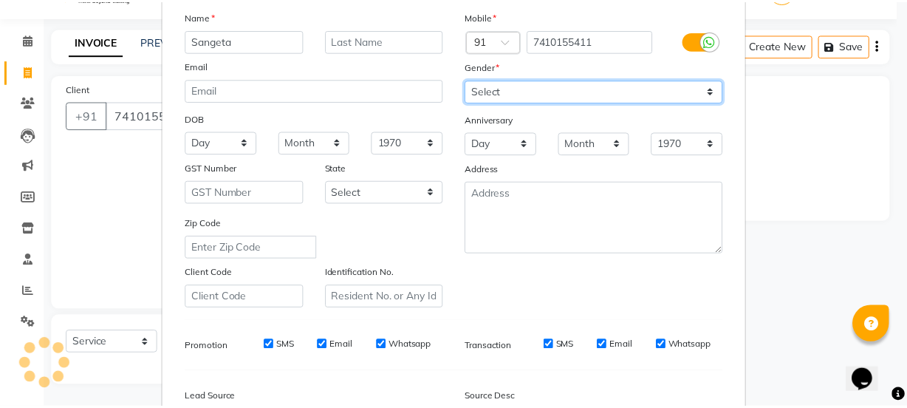
scroll to position [278, 0]
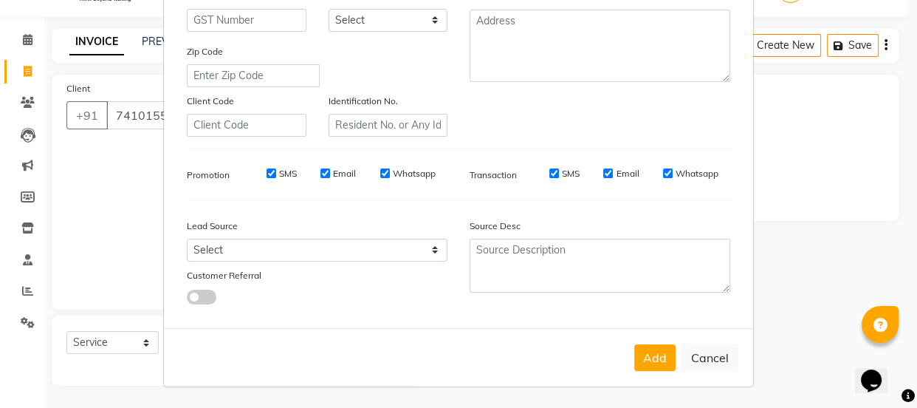
click at [267, 175] on input "SMS" at bounding box center [272, 173] width 10 height 10
checkbox input "false"
click at [322, 169] on input "Email" at bounding box center [326, 173] width 10 height 10
checkbox input "false"
click at [380, 170] on input "Whatsapp" at bounding box center [385, 173] width 10 height 10
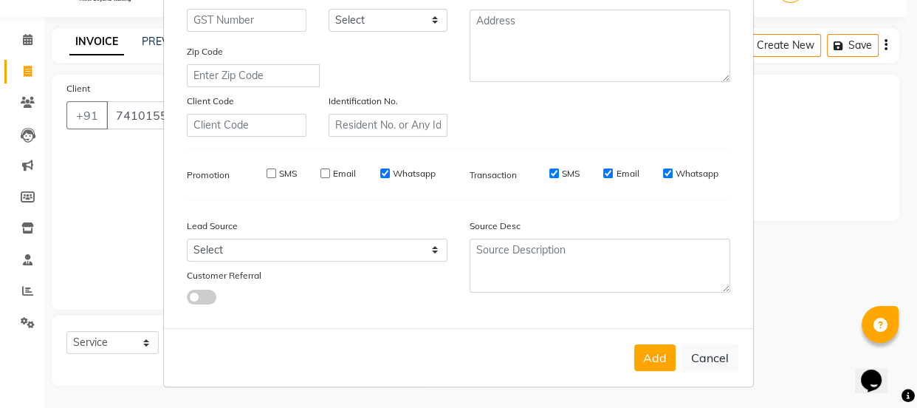
checkbox input "false"
click at [550, 168] on input "SMS" at bounding box center [555, 173] width 10 height 10
checkbox input "false"
click at [604, 171] on input "Email" at bounding box center [609, 173] width 10 height 10
checkbox input "false"
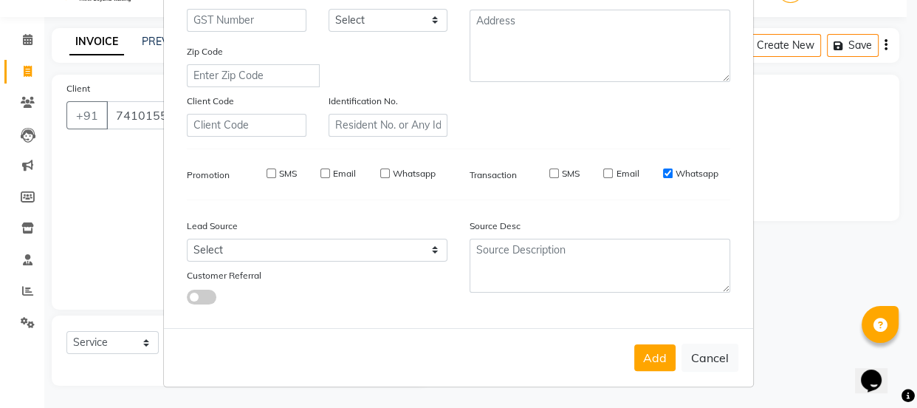
click at [663, 171] on input "Whatsapp" at bounding box center [668, 173] width 10 height 10
checkbox input "false"
click at [654, 369] on button "Add" at bounding box center [655, 357] width 41 height 27
select select
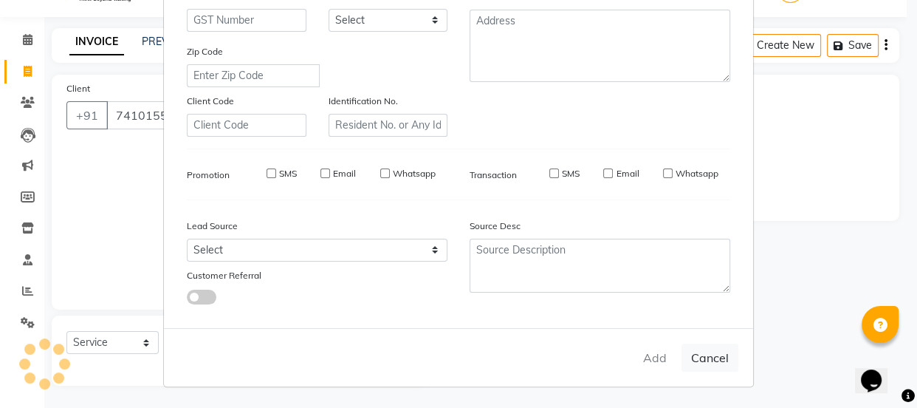
select select
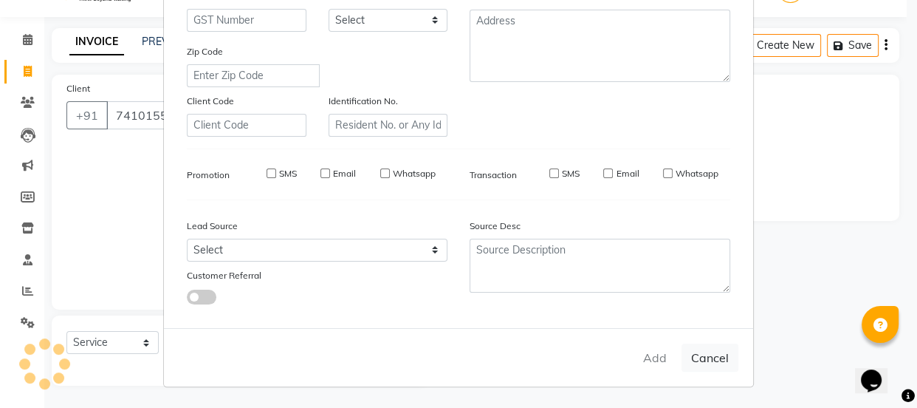
checkbox input "false"
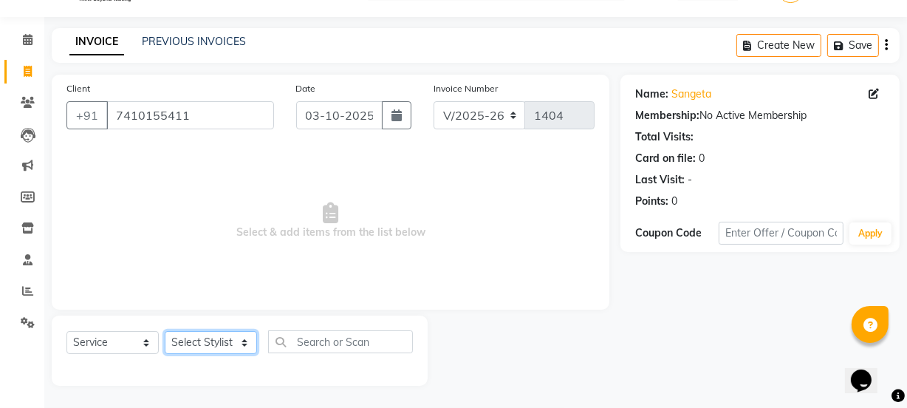
click at [238, 338] on select "Select Stylist Archana Mgr IEEZY -Owner [PERSON_NAME] Ms [PERSON_NAME] [MEDICAL…" at bounding box center [211, 342] width 92 height 23
select select "90836"
click at [165, 331] on select "Select Stylist Archana Mgr IEEZY -Owner [PERSON_NAME] Ms [PERSON_NAME] [MEDICAL…" at bounding box center [211, 342] width 92 height 23
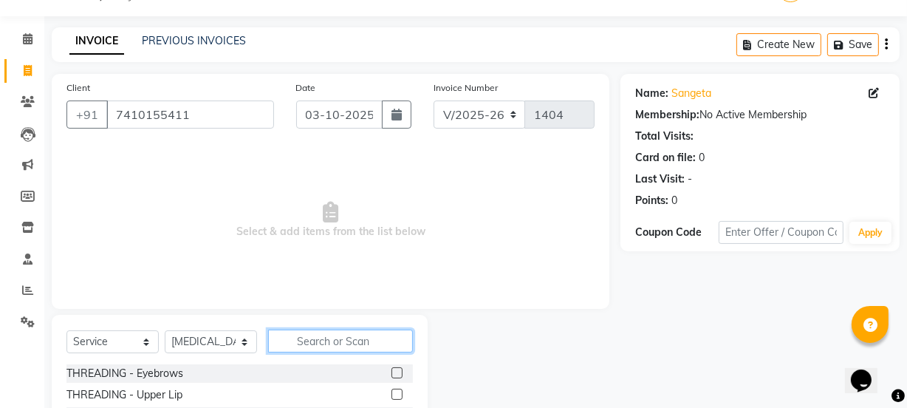
click at [289, 342] on input "text" at bounding box center [340, 340] width 145 height 23
click at [392, 369] on label at bounding box center [397, 372] width 11 height 11
click at [392, 369] on input "checkbox" at bounding box center [397, 374] width 10 height 10
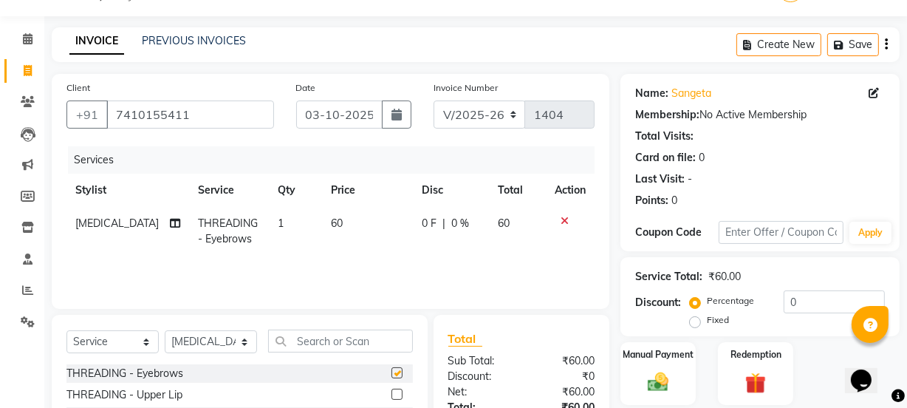
checkbox input "false"
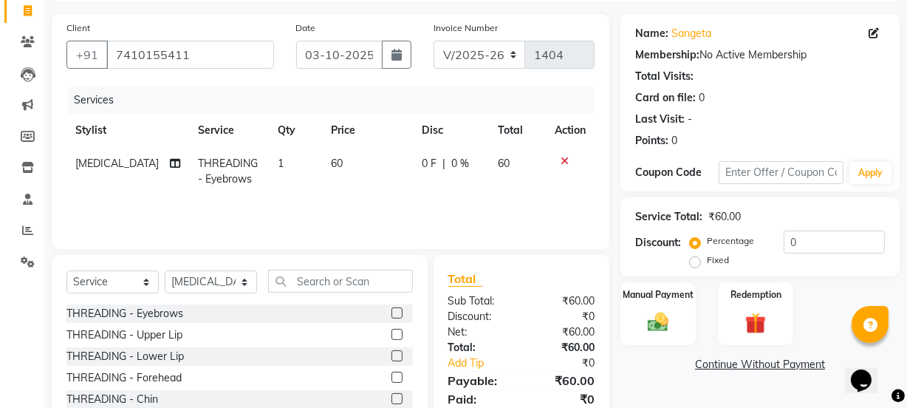
scroll to position [185, 0]
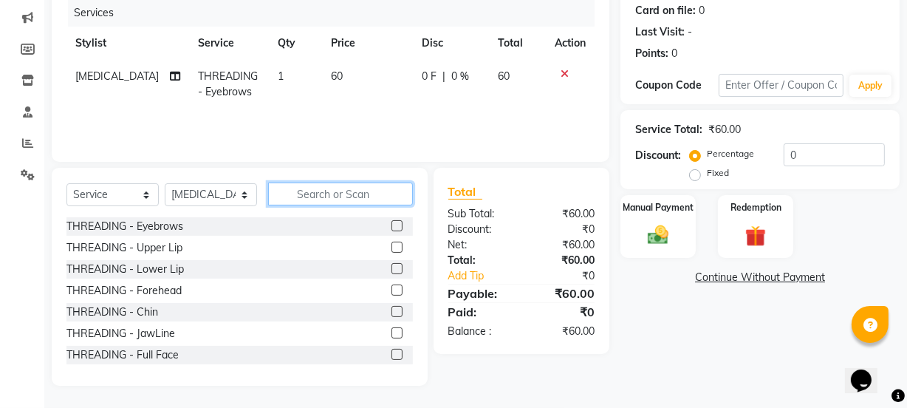
click at [329, 194] on input "text" at bounding box center [340, 193] width 145 height 23
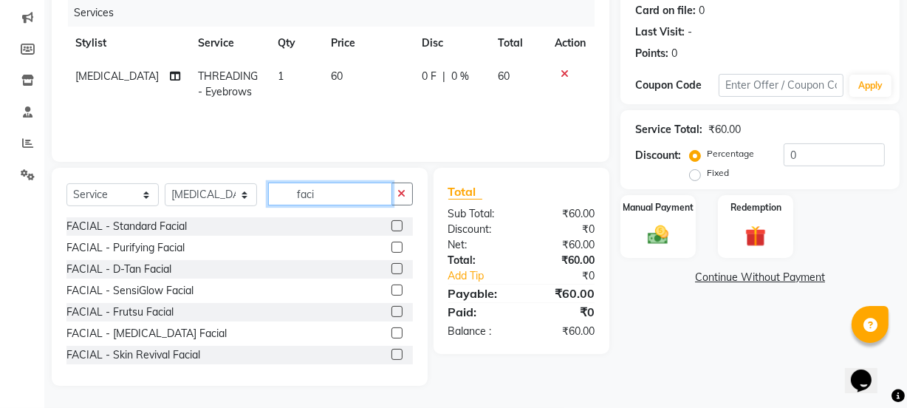
type input "faci"
click at [392, 226] on label at bounding box center [397, 225] width 11 height 11
click at [392, 226] on input "checkbox" at bounding box center [397, 227] width 10 height 10
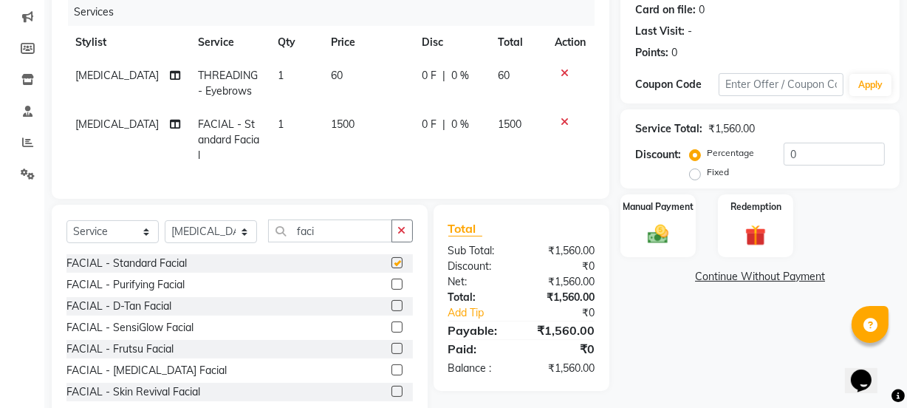
checkbox input "false"
click at [331, 126] on span "1500" at bounding box center [343, 123] width 24 height 13
select select "90836"
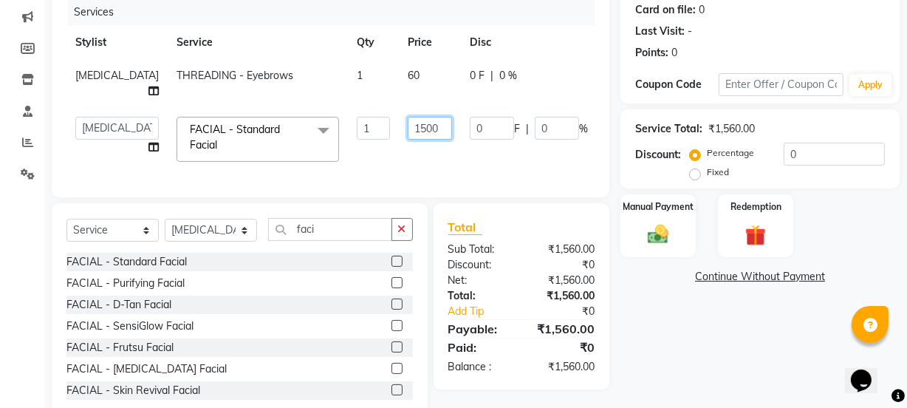
click at [408, 123] on input "1500" at bounding box center [430, 128] width 44 height 23
type input "1000"
click at [513, 170] on div "Services Stylist Service Qty Price Disc Total Action [MEDICAL_DATA] THREADING -…" at bounding box center [330, 91] width 528 height 184
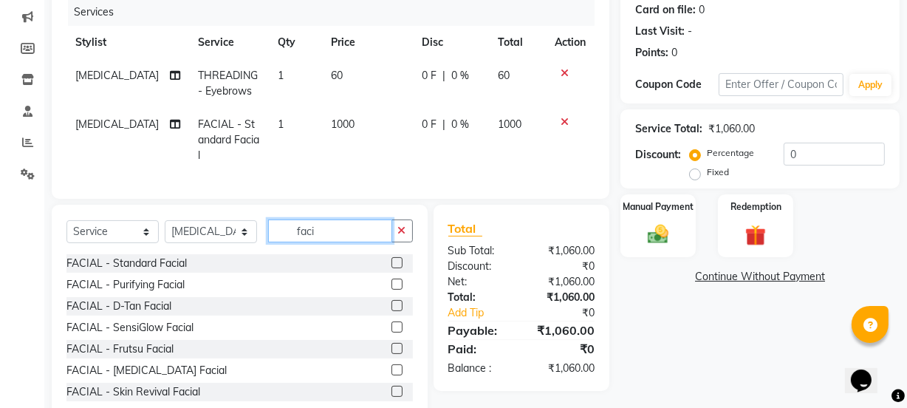
click at [360, 226] on input "faci" at bounding box center [330, 230] width 124 height 23
type input "f"
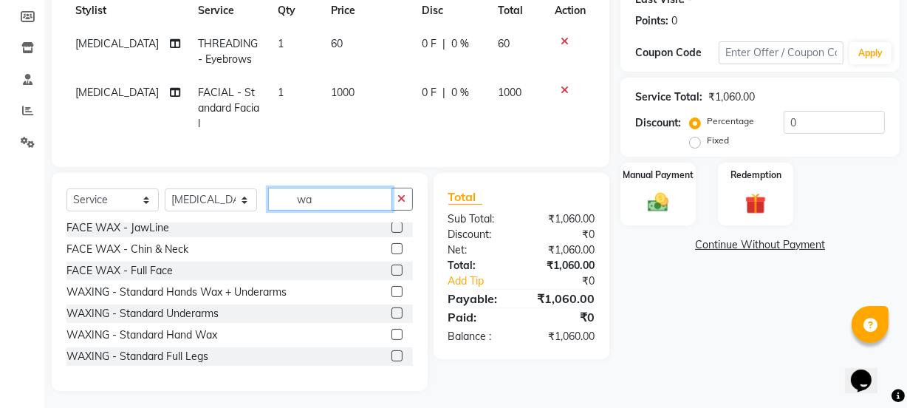
scroll to position [143, 0]
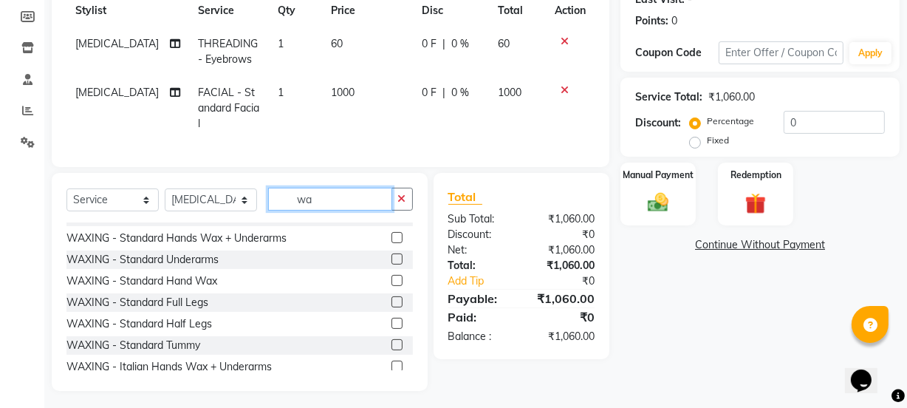
type input "wa"
click at [392, 254] on label at bounding box center [397, 258] width 11 height 11
click at [392, 255] on input "checkbox" at bounding box center [397, 260] width 10 height 10
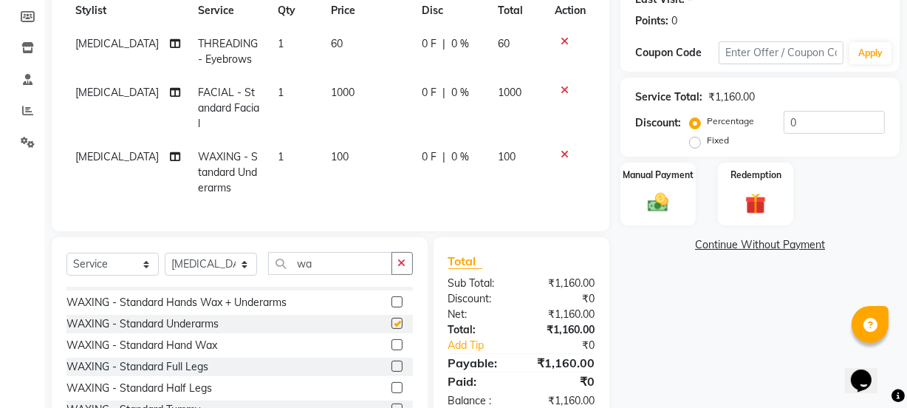
checkbox input "false"
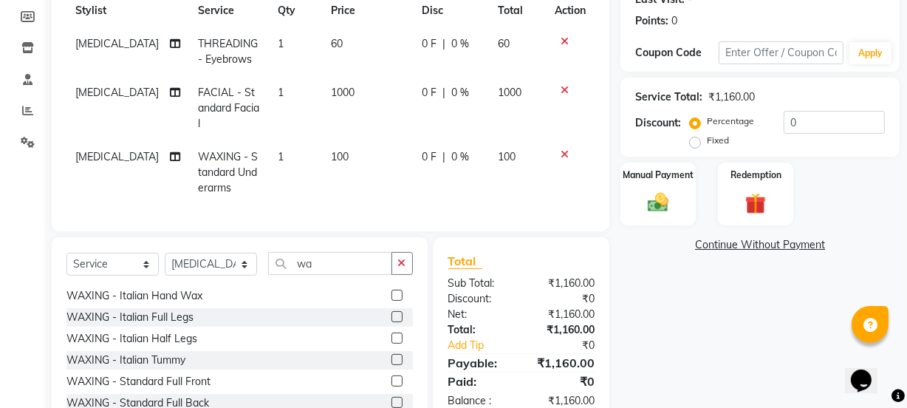
scroll to position [345, 0]
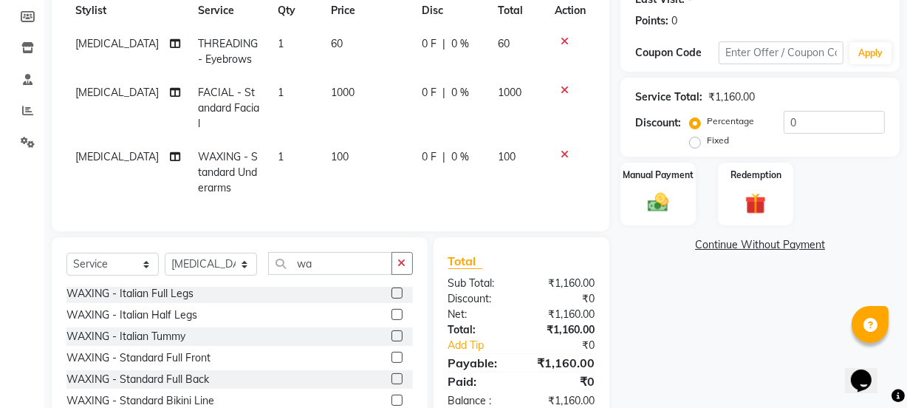
click at [392, 309] on label at bounding box center [397, 314] width 11 height 11
click at [392, 310] on input "checkbox" at bounding box center [397, 315] width 10 height 10
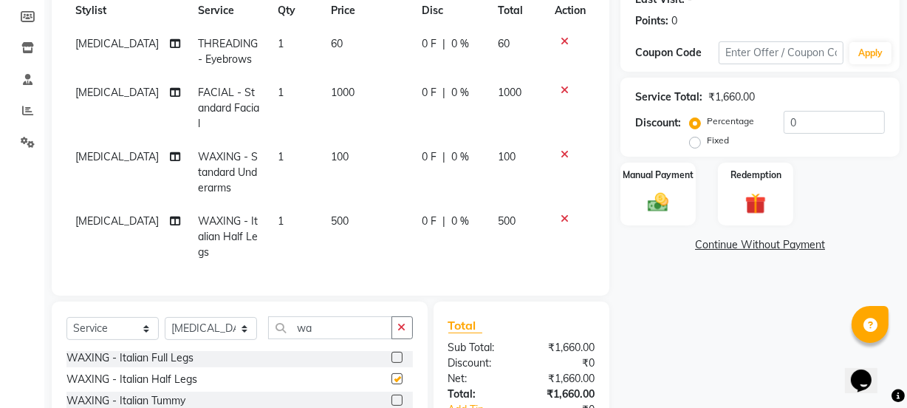
checkbox input "false"
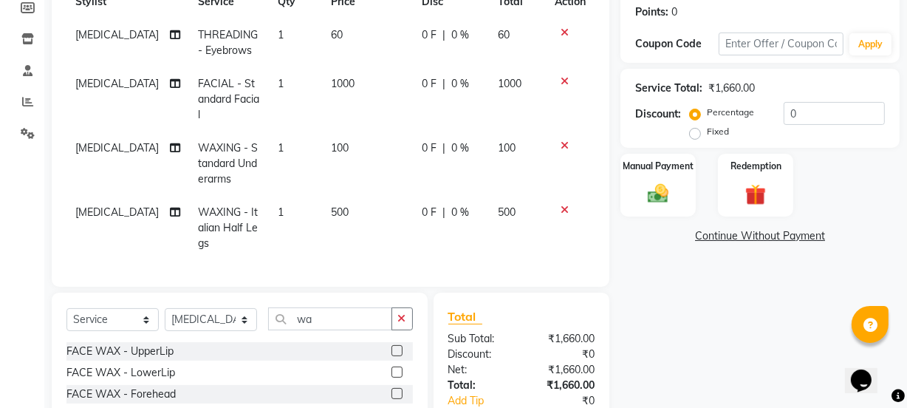
scroll to position [329, 0]
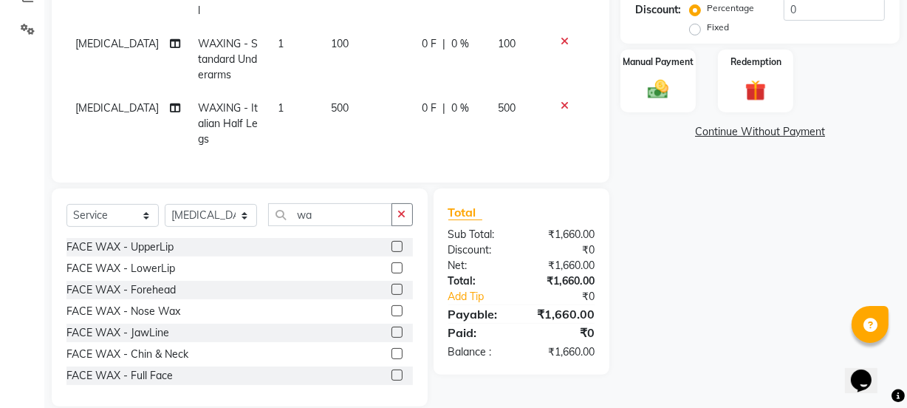
click at [392, 262] on label at bounding box center [397, 267] width 11 height 11
click at [392, 264] on input "checkbox" at bounding box center [397, 269] width 10 height 10
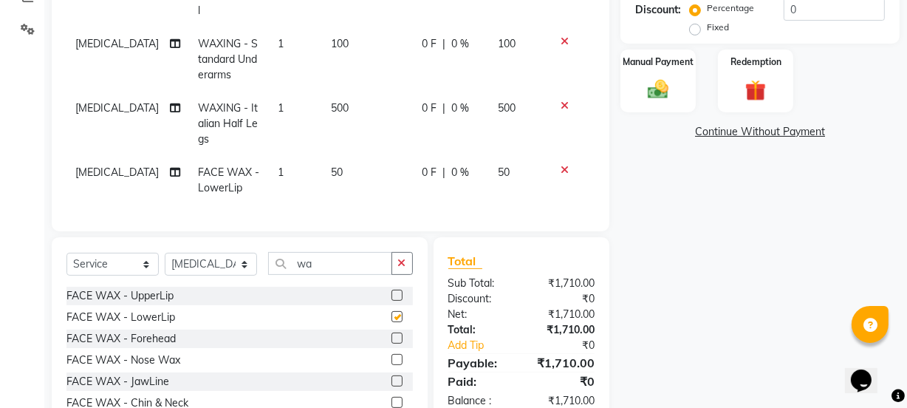
checkbox input "false"
click at [392, 332] on label at bounding box center [397, 337] width 11 height 11
click at [392, 334] on input "checkbox" at bounding box center [397, 339] width 10 height 10
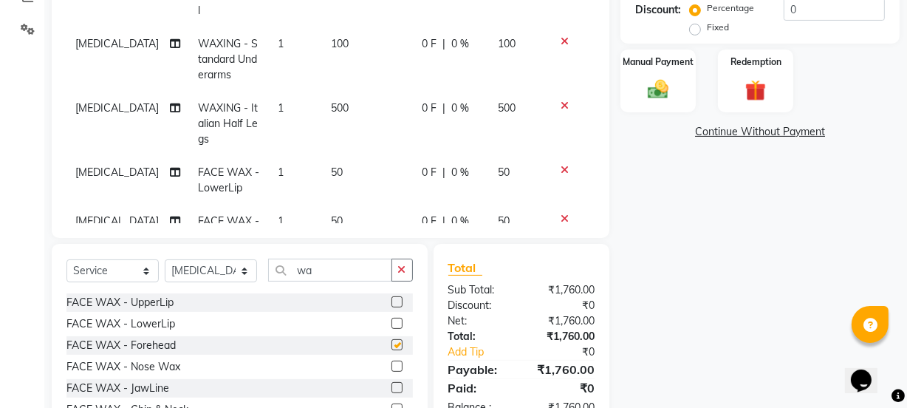
checkbox input "false"
click at [351, 280] on input "wa" at bounding box center [330, 270] width 124 height 23
type input "w"
click at [392, 346] on label at bounding box center [397, 344] width 11 height 11
click at [392, 346] on input "checkbox" at bounding box center [397, 346] width 10 height 10
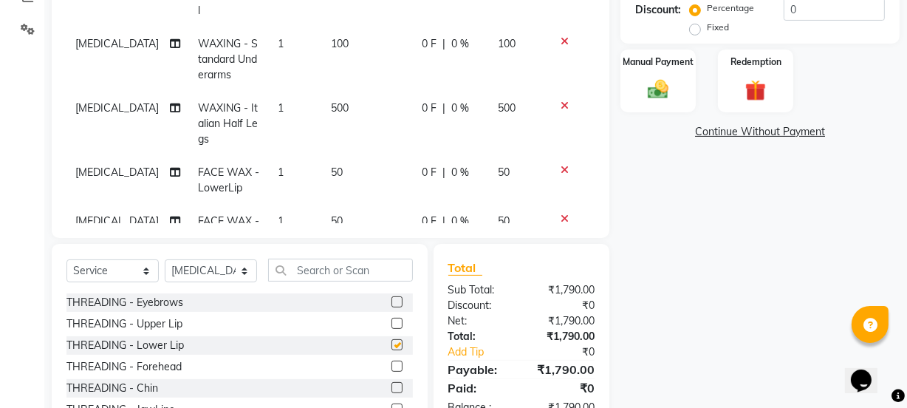
checkbox input "false"
click at [649, 100] on img at bounding box center [657, 89] width 35 height 25
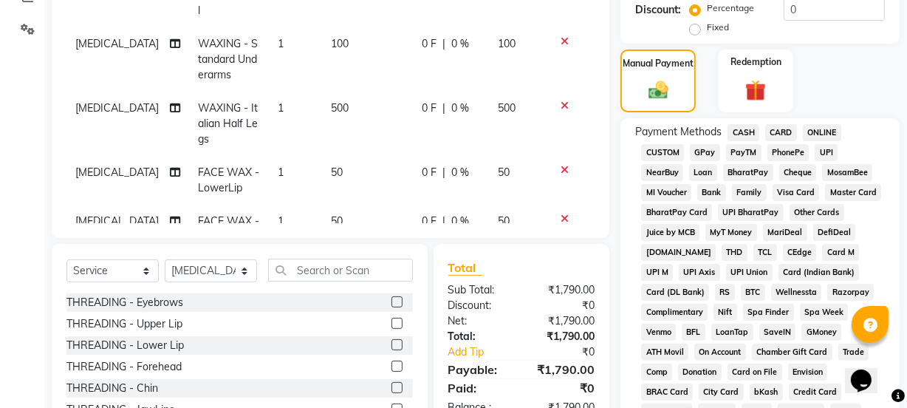
click at [707, 151] on span "GPay" at bounding box center [705, 152] width 30 height 17
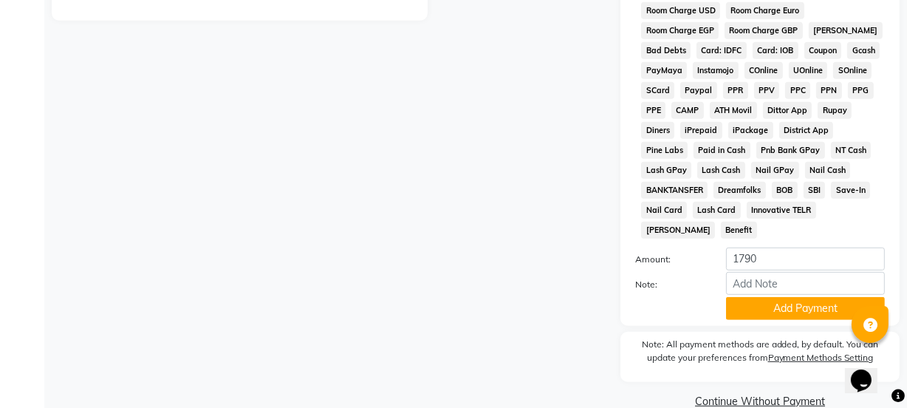
scroll to position [776, 0]
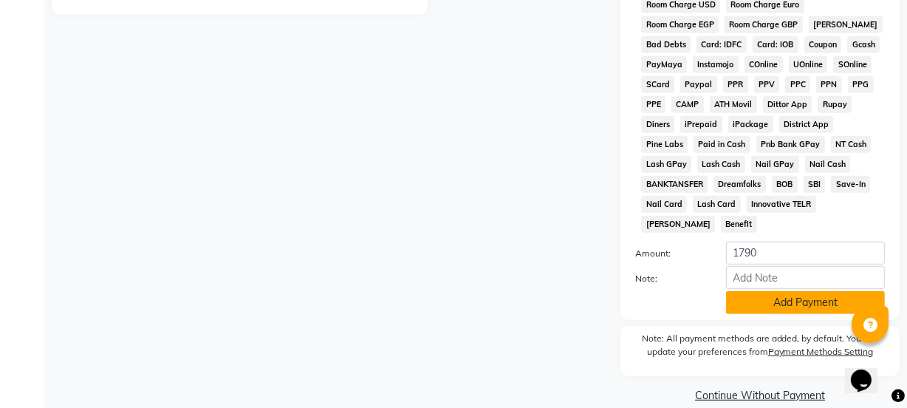
click at [770, 291] on button "Add Payment" at bounding box center [805, 302] width 159 height 23
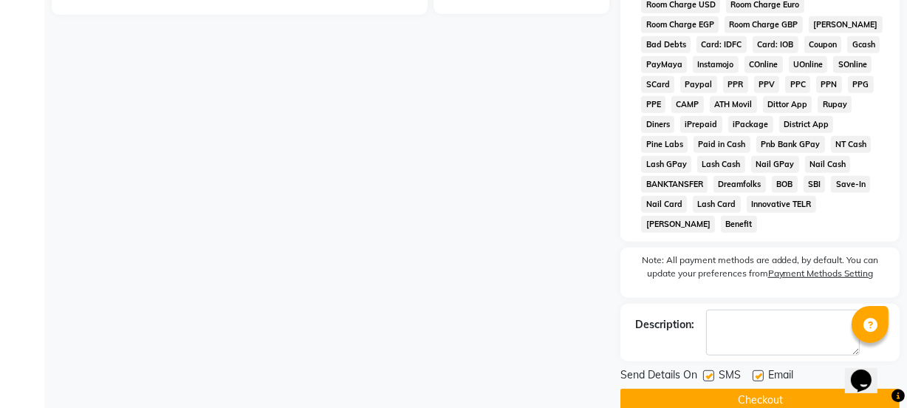
drag, startPoint x: 711, startPoint y: 353, endPoint x: 750, endPoint y: 352, distance: 39.2
click at [712, 370] on label at bounding box center [708, 375] width 11 height 11
click at [712, 372] on input "checkbox" at bounding box center [708, 377] width 10 height 10
checkbox input "false"
click at [761, 370] on label at bounding box center [758, 375] width 11 height 11
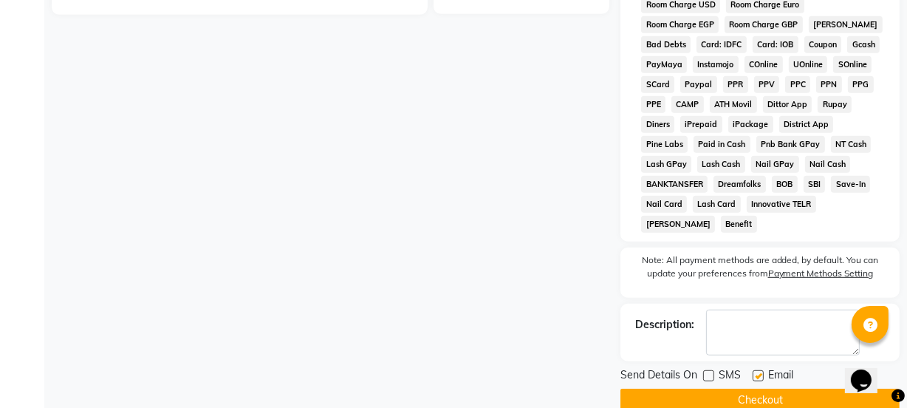
click at [761, 372] on input "checkbox" at bounding box center [758, 377] width 10 height 10
checkbox input "false"
click at [759, 389] on button "Checkout" at bounding box center [760, 400] width 279 height 23
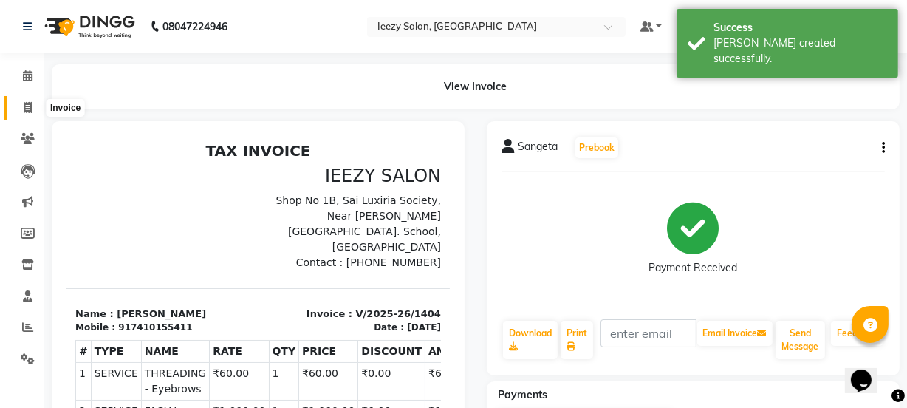
click at [27, 109] on icon at bounding box center [28, 107] width 8 height 11
select select "service"
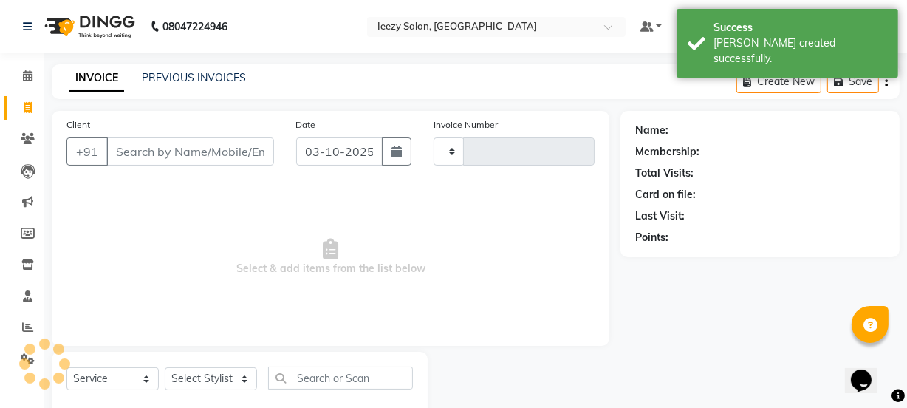
scroll to position [37, 0]
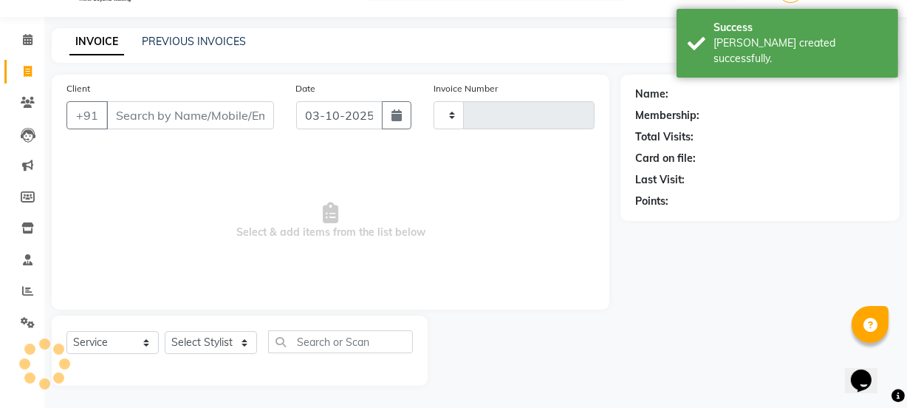
type input "1405"
select select "5982"
click at [158, 41] on link "PREVIOUS INVOICES" at bounding box center [194, 41] width 104 height 13
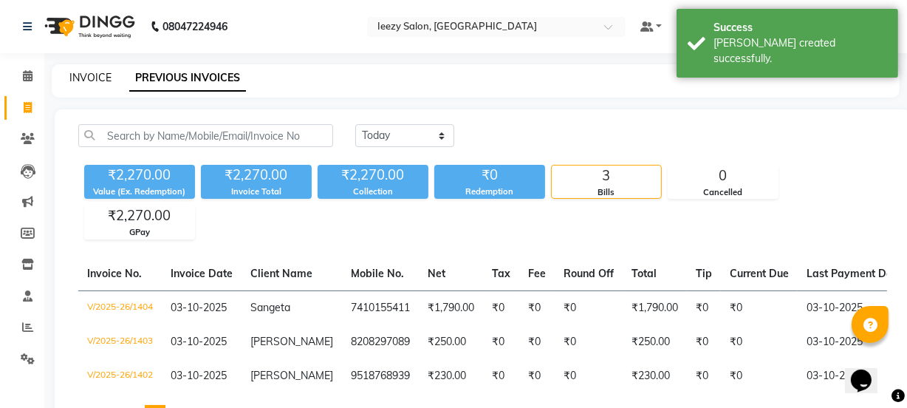
click at [78, 81] on link "INVOICE" at bounding box center [90, 77] width 42 height 13
select select "service"
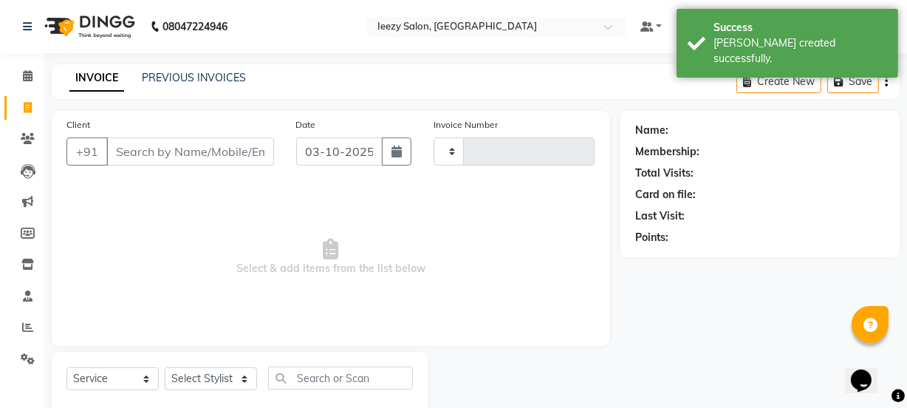
scroll to position [37, 0]
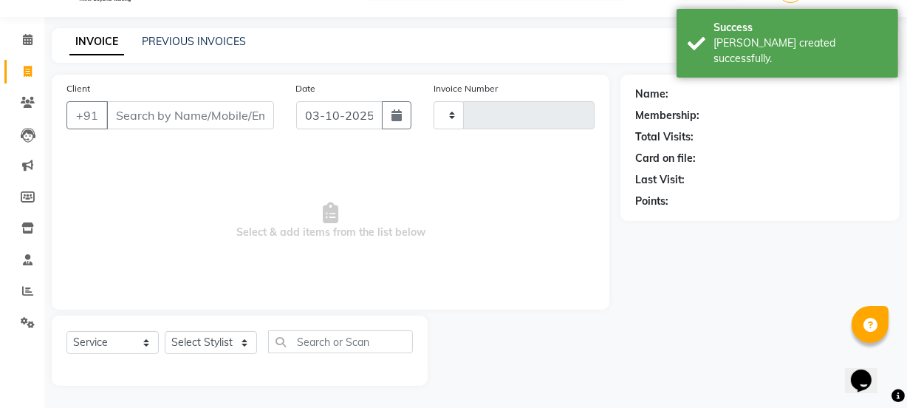
type input "1405"
select select "5982"
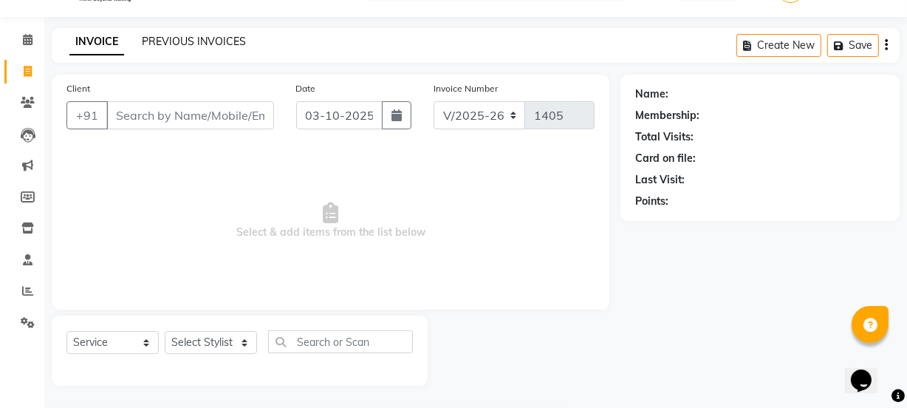
click at [219, 44] on link "PREVIOUS INVOICES" at bounding box center [194, 41] width 104 height 13
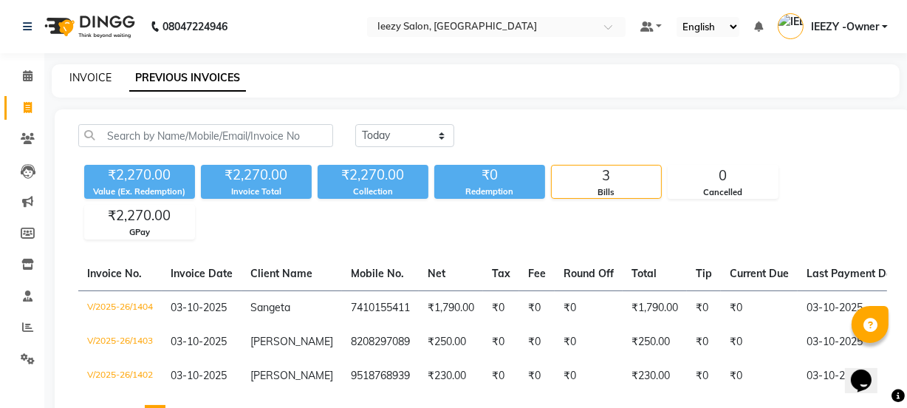
click at [83, 74] on link "INVOICE" at bounding box center [90, 77] width 42 height 13
select select "service"
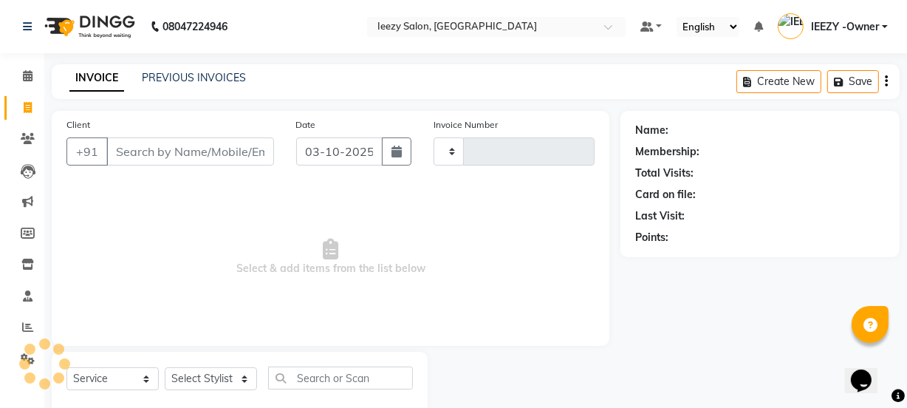
type input "1405"
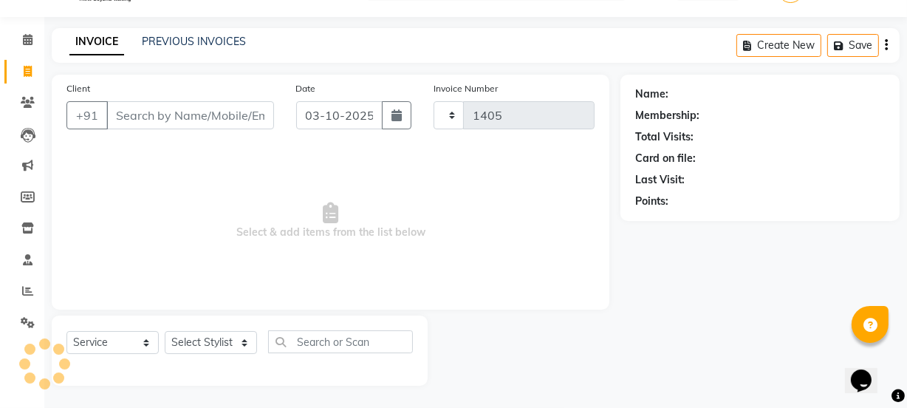
select select "5982"
click at [137, 123] on input "Client" at bounding box center [190, 115] width 168 height 28
click at [182, 39] on link "PREVIOUS INVOICES" at bounding box center [194, 41] width 104 height 13
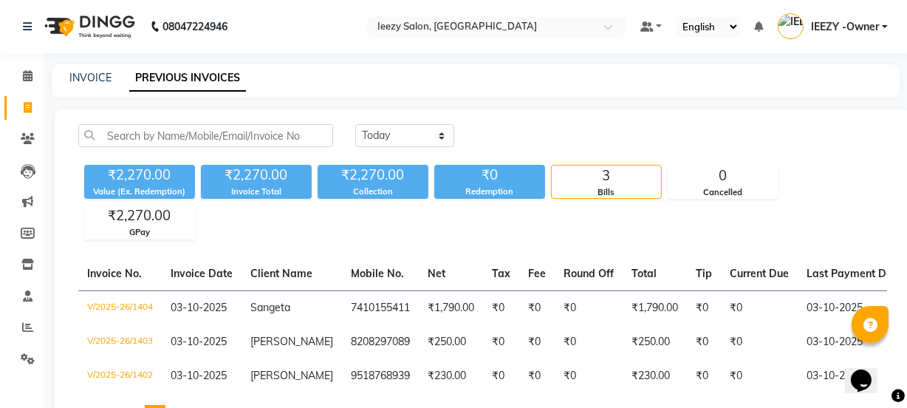
click at [96, 84] on div "INVOICE" at bounding box center [90, 78] width 42 height 16
click at [102, 74] on link "INVOICE" at bounding box center [90, 77] width 42 height 13
select select "service"
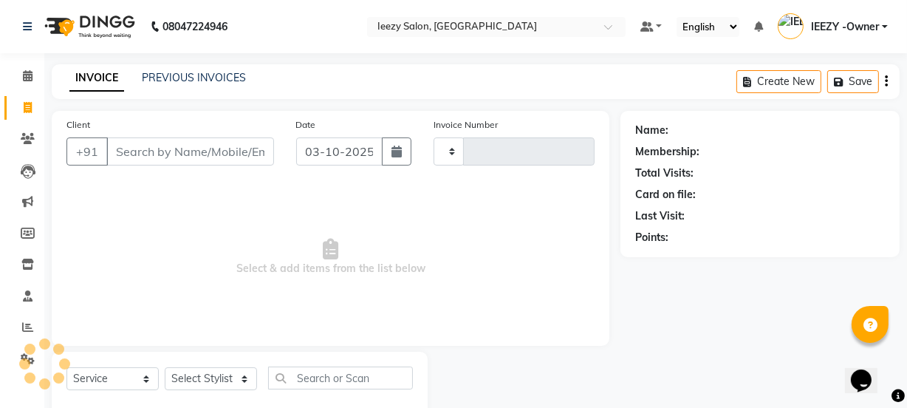
scroll to position [37, 0]
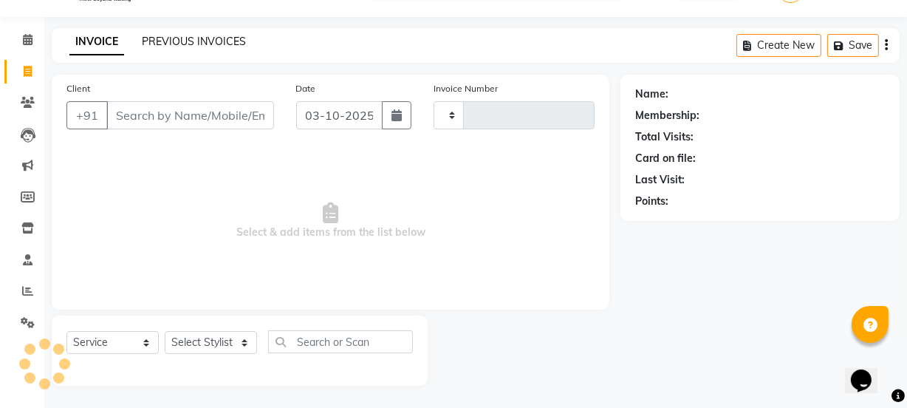
type input "1405"
select select "5982"
click at [192, 37] on link "PREVIOUS INVOICES" at bounding box center [194, 41] width 104 height 13
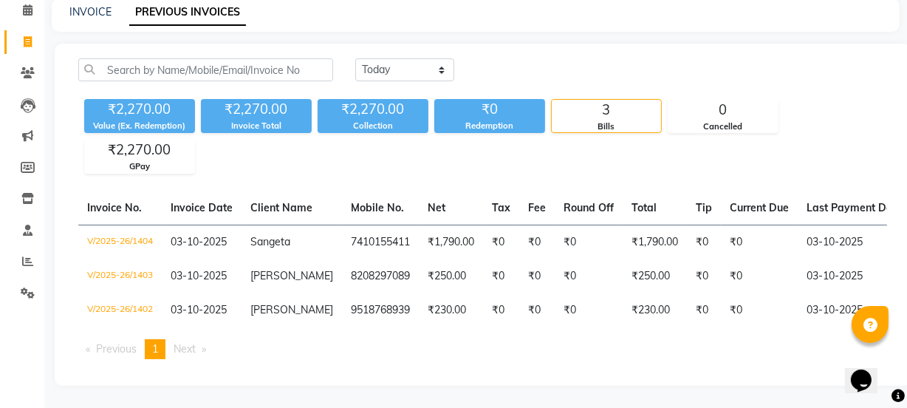
scroll to position [75, 0]
